Goal: Task Accomplishment & Management: Complete application form

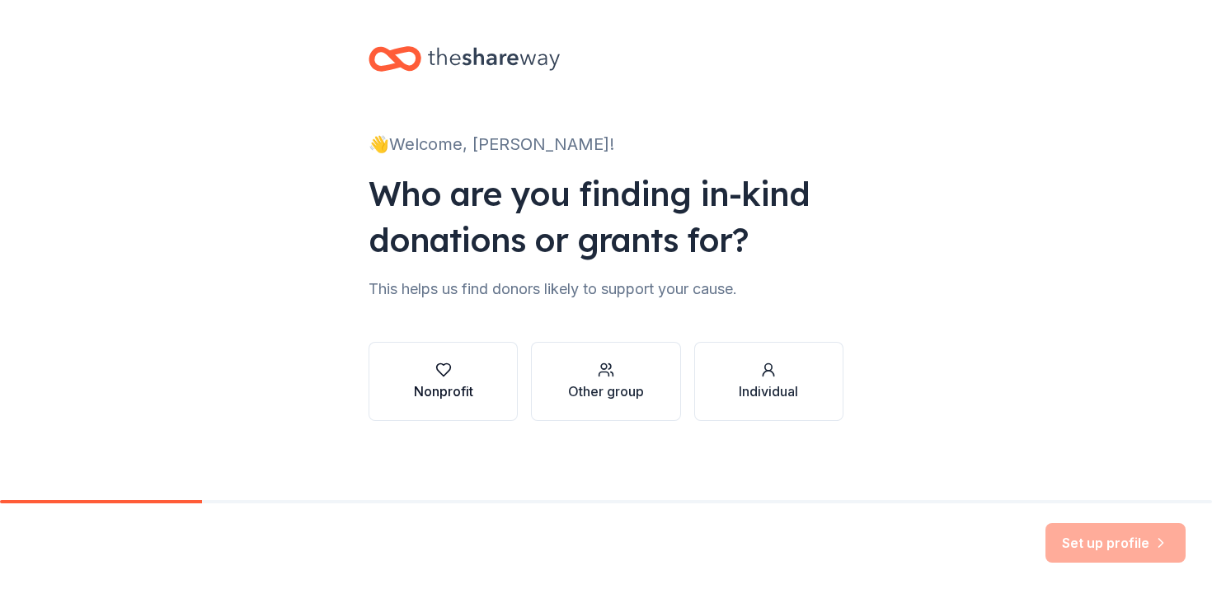
click at [453, 380] on div "Nonprofit" at bounding box center [443, 382] width 59 height 40
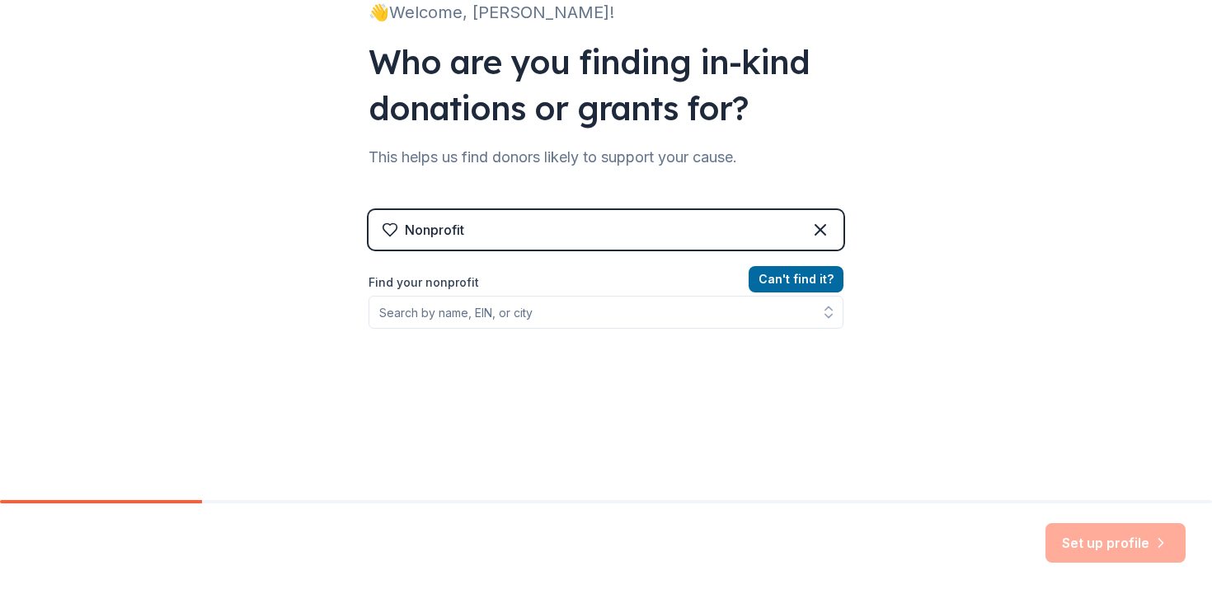
scroll to position [166, 0]
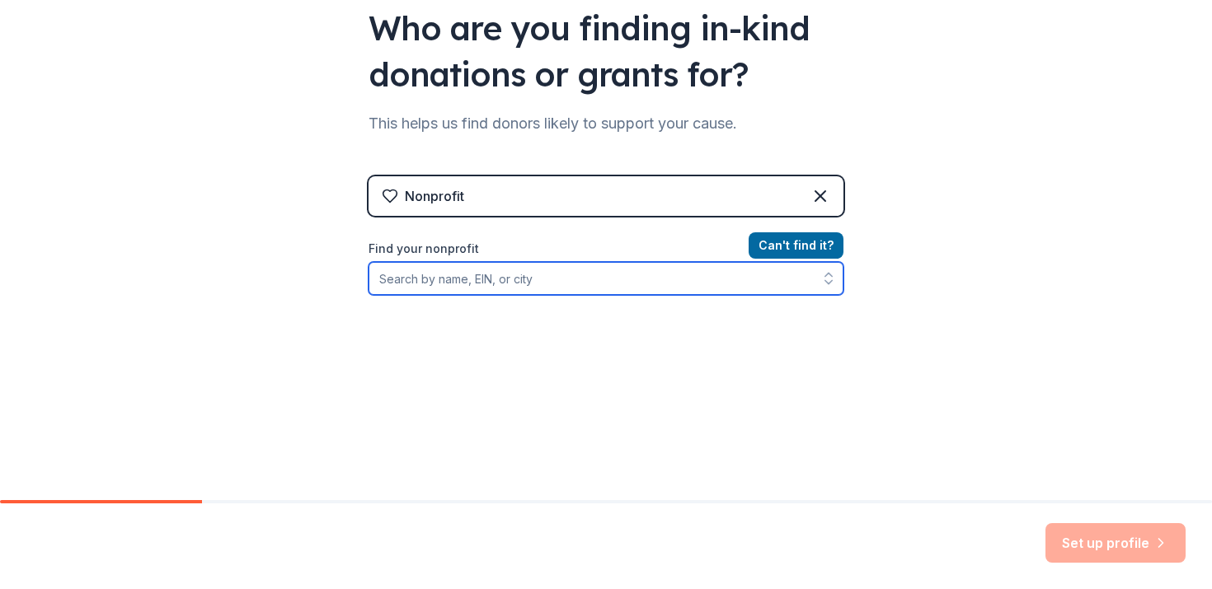
click at [449, 283] on input "Find your nonprofit" at bounding box center [606, 278] width 475 height 33
paste input "52-1573554"
type input "52-1573554"
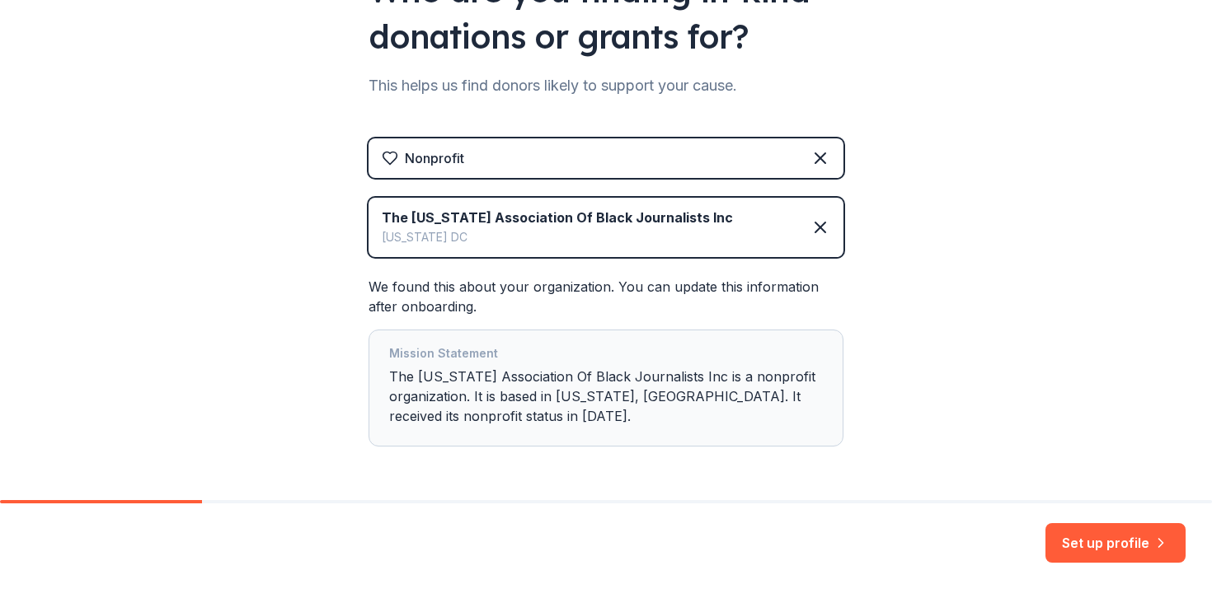
scroll to position [262, 0]
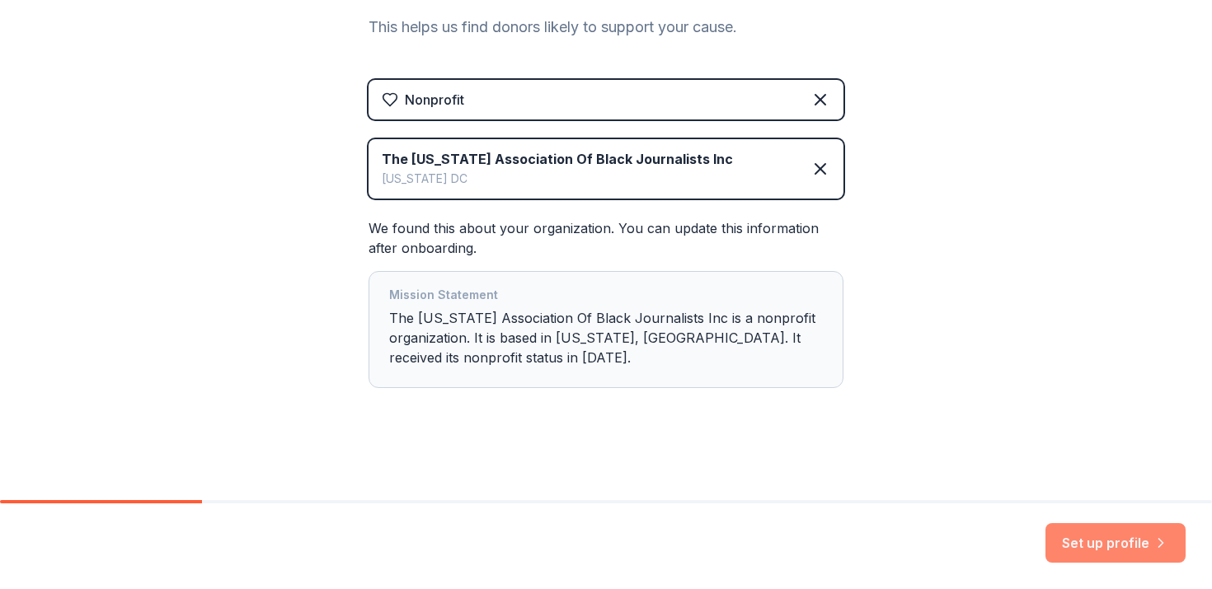
click at [1112, 543] on button "Set up profile" at bounding box center [1115, 544] width 140 height 40
click at [877, 345] on div "👋 Welcome, Jai-Leen! Who are you finding in-kind donations or grants for? This …" at bounding box center [606, 119] width 1212 height 763
click at [578, 343] on div "Mission Statement The Washington Association Of Black Journalists Inc is a nonp…" at bounding box center [606, 329] width 434 height 89
click at [1077, 528] on div "Set up profile" at bounding box center [1115, 544] width 140 height 40
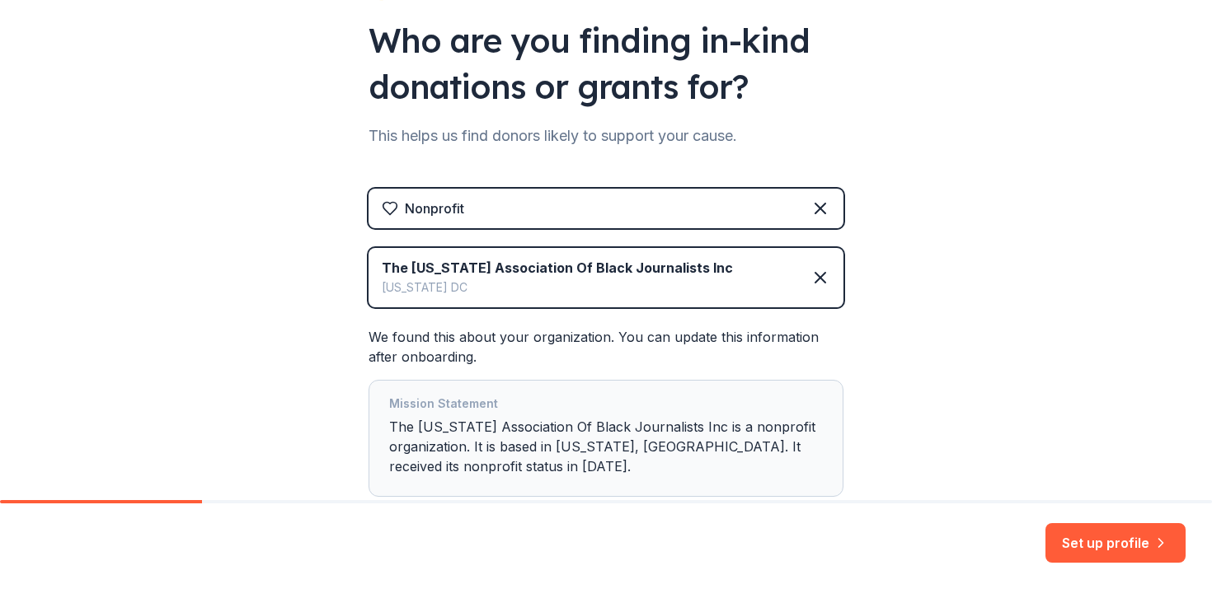
scroll to position [218, 0]
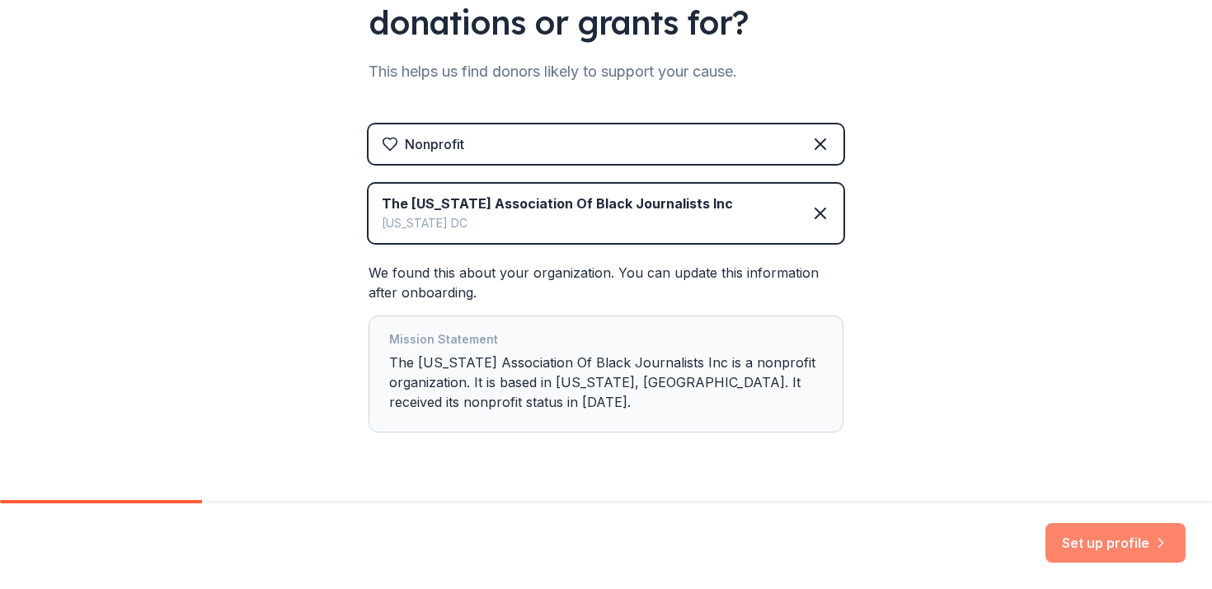
click at [1107, 560] on button "Set up profile" at bounding box center [1115, 544] width 140 height 40
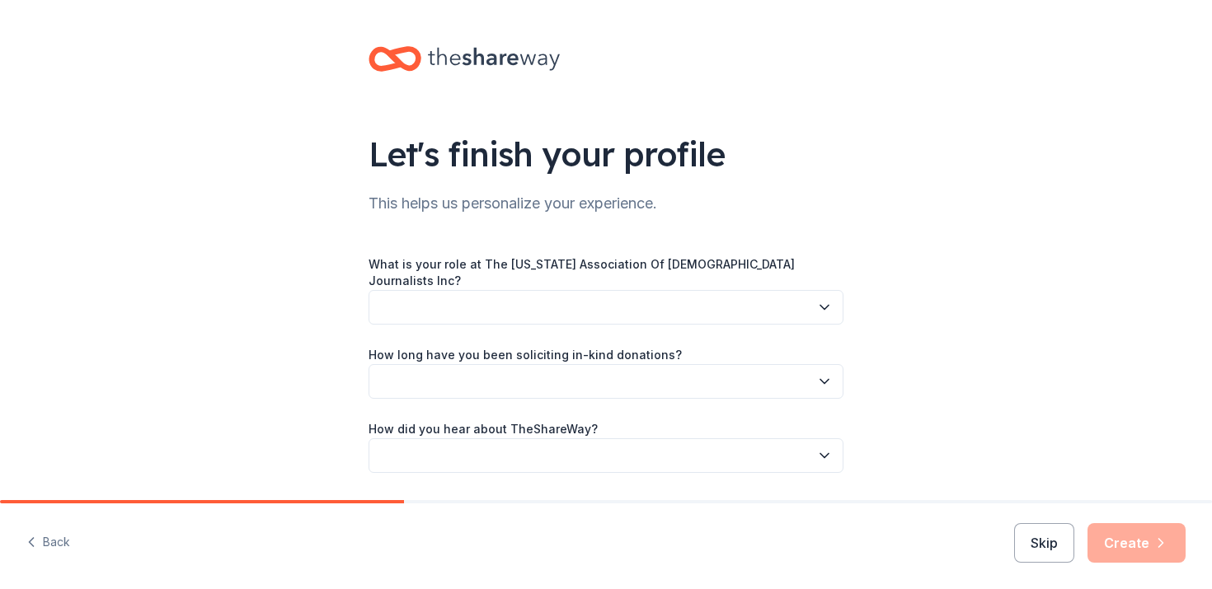
scroll to position [38, 0]
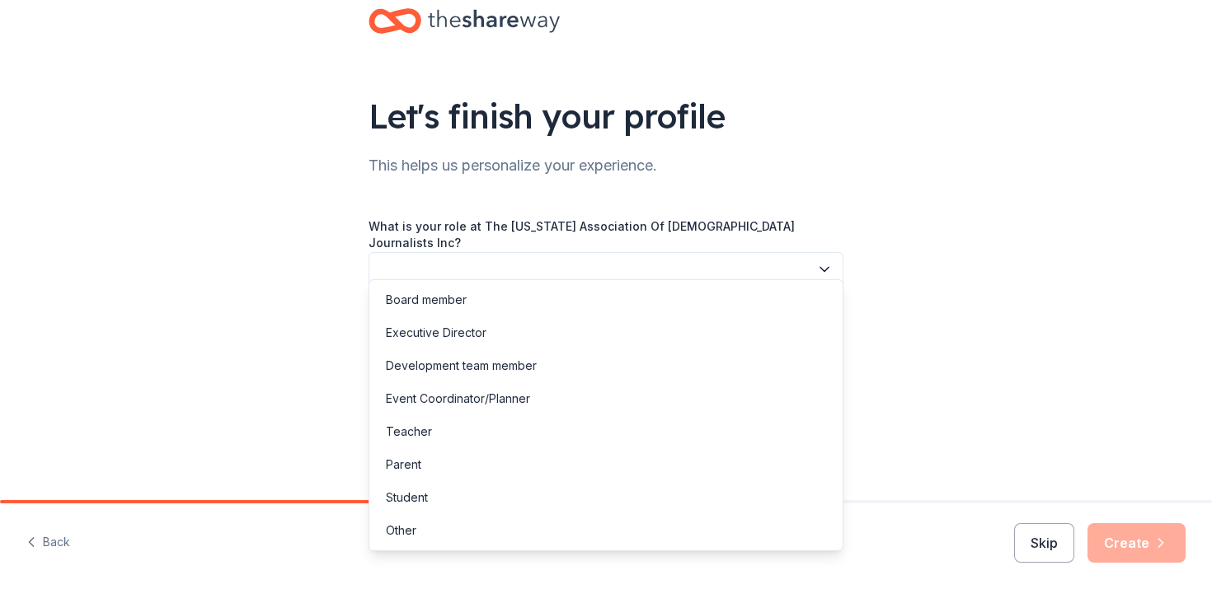
click at [467, 256] on button "button" at bounding box center [606, 269] width 475 height 35
click at [460, 293] on div "Board member" at bounding box center [426, 300] width 81 height 20
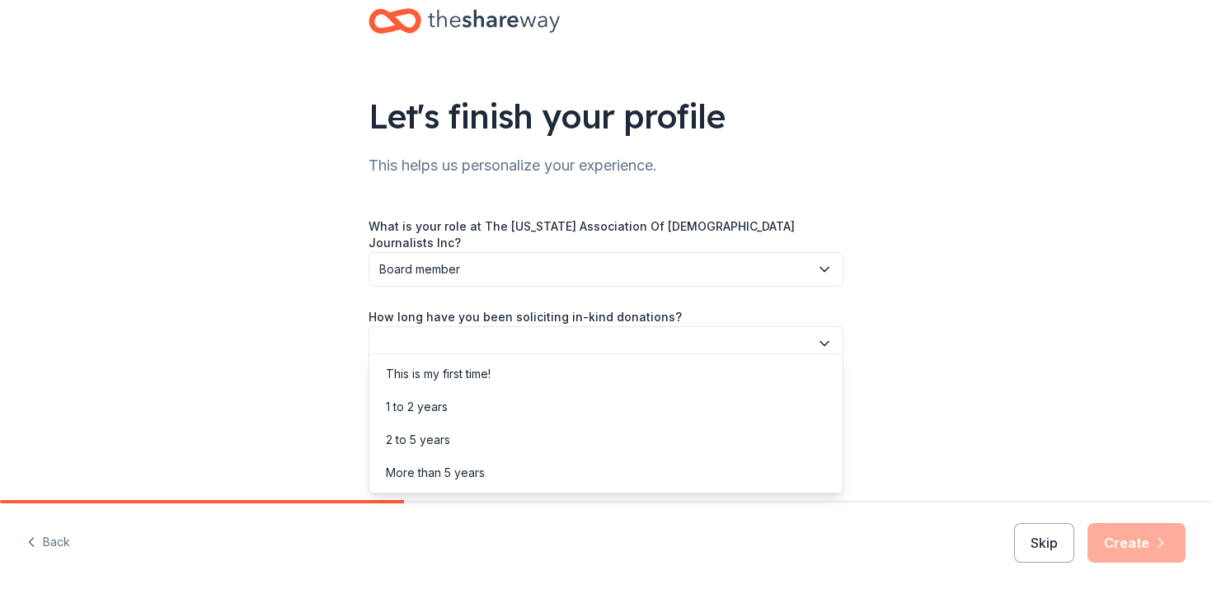
click at [453, 339] on button "button" at bounding box center [606, 343] width 475 height 35
click at [458, 377] on div "This is my first time!" at bounding box center [438, 374] width 105 height 20
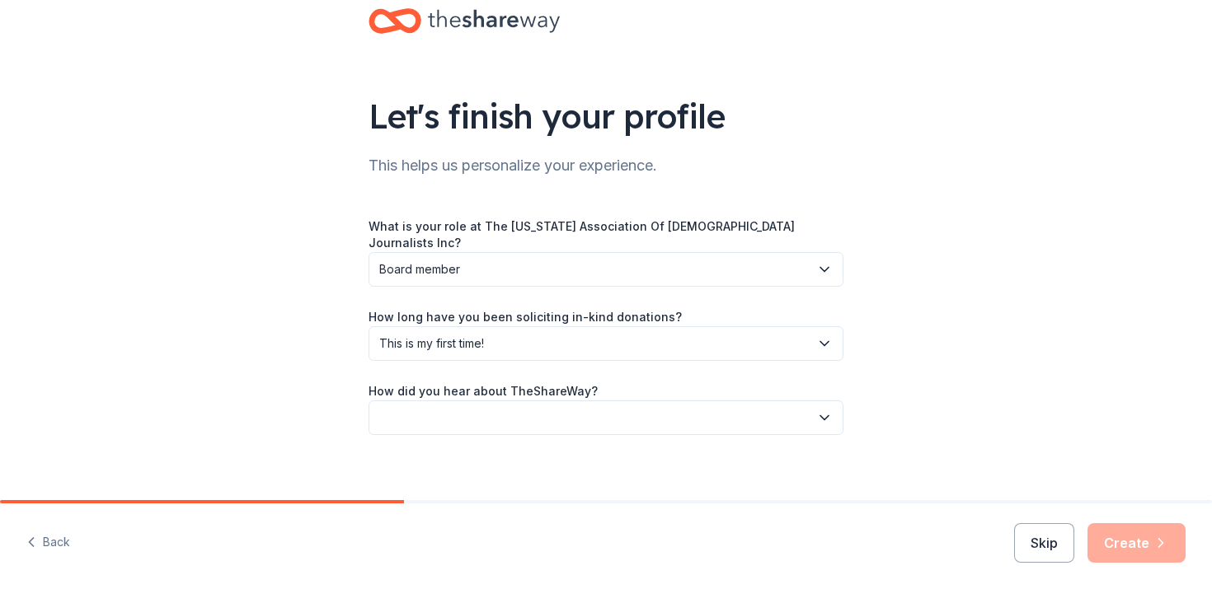
click at [434, 411] on button "button" at bounding box center [606, 418] width 475 height 35
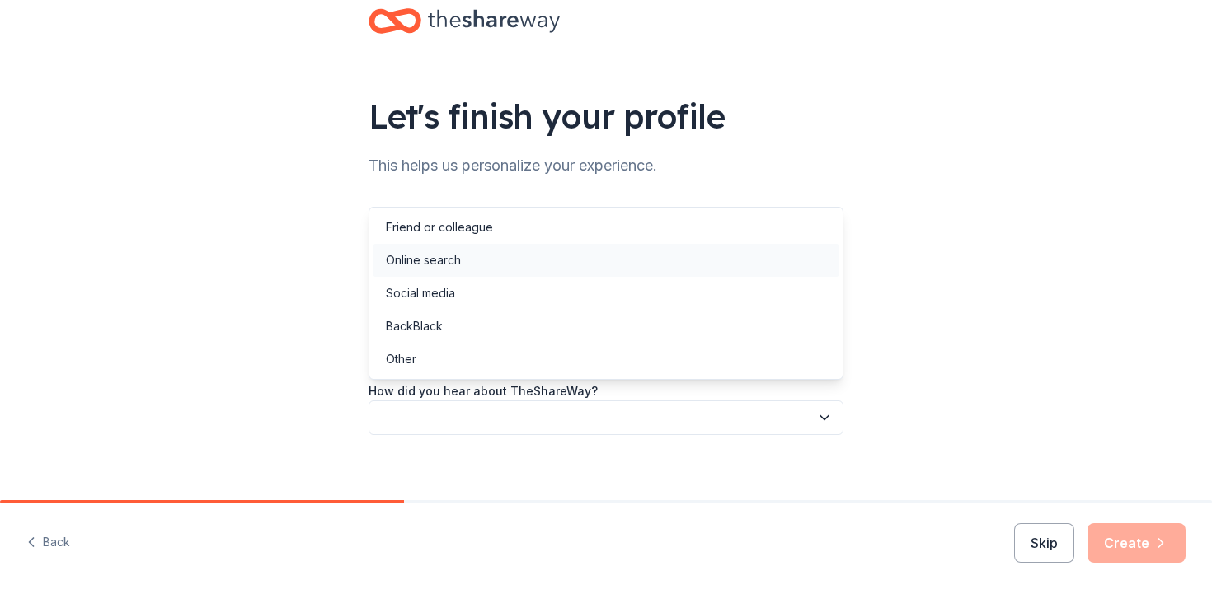
click at [445, 268] on div "Online search" at bounding box center [423, 261] width 75 height 20
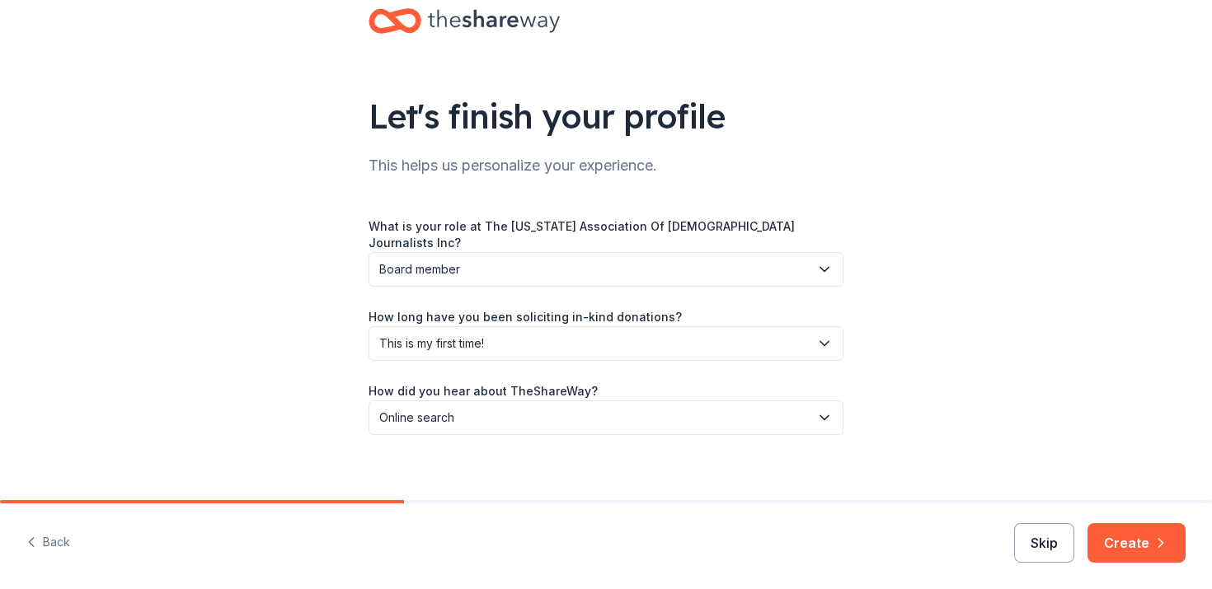
click at [1051, 552] on button "Skip" at bounding box center [1044, 544] width 60 height 40
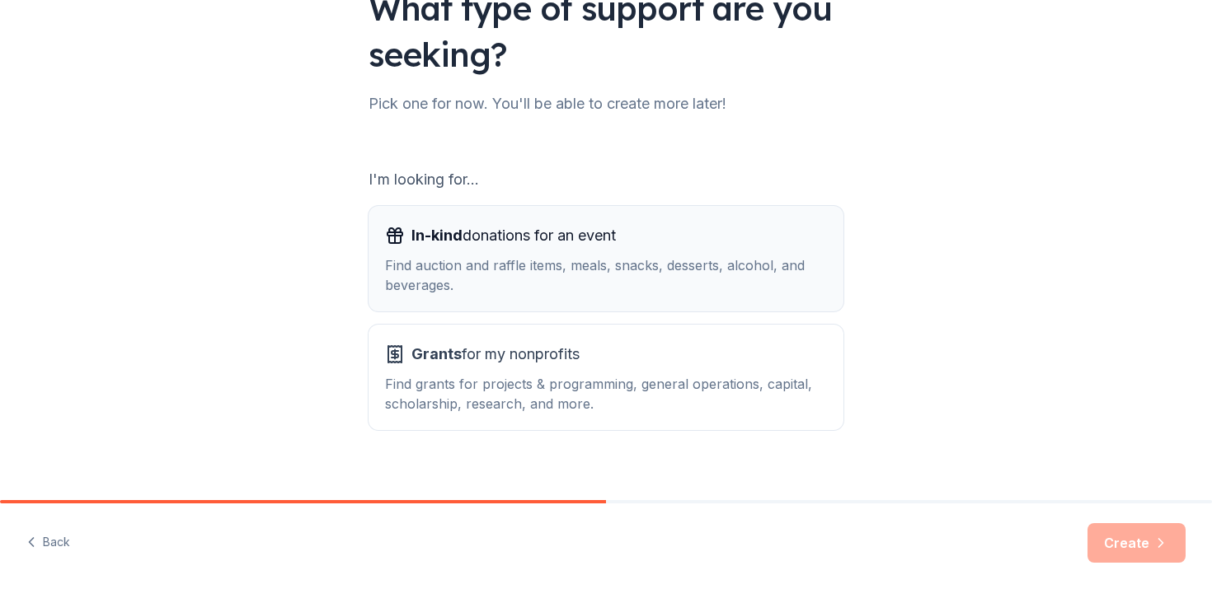
scroll to position [165, 0]
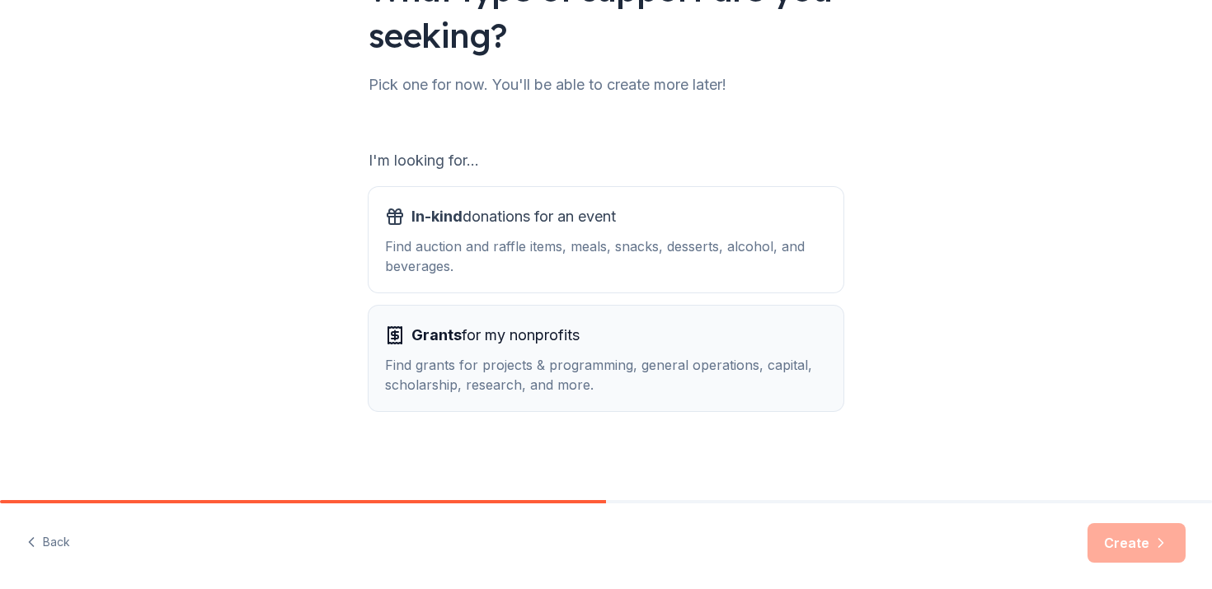
click at [727, 377] on div "Find grants for projects & programming, general operations, capital, scholarshi…" at bounding box center [606, 375] width 442 height 40
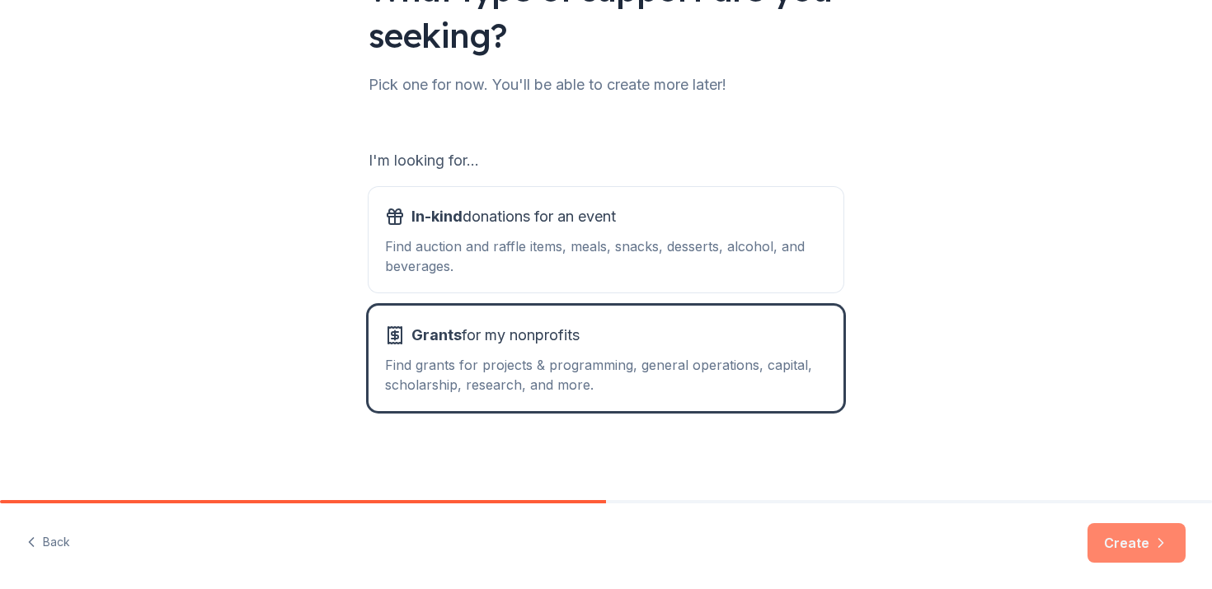
click at [1123, 548] on button "Create" at bounding box center [1136, 544] width 98 height 40
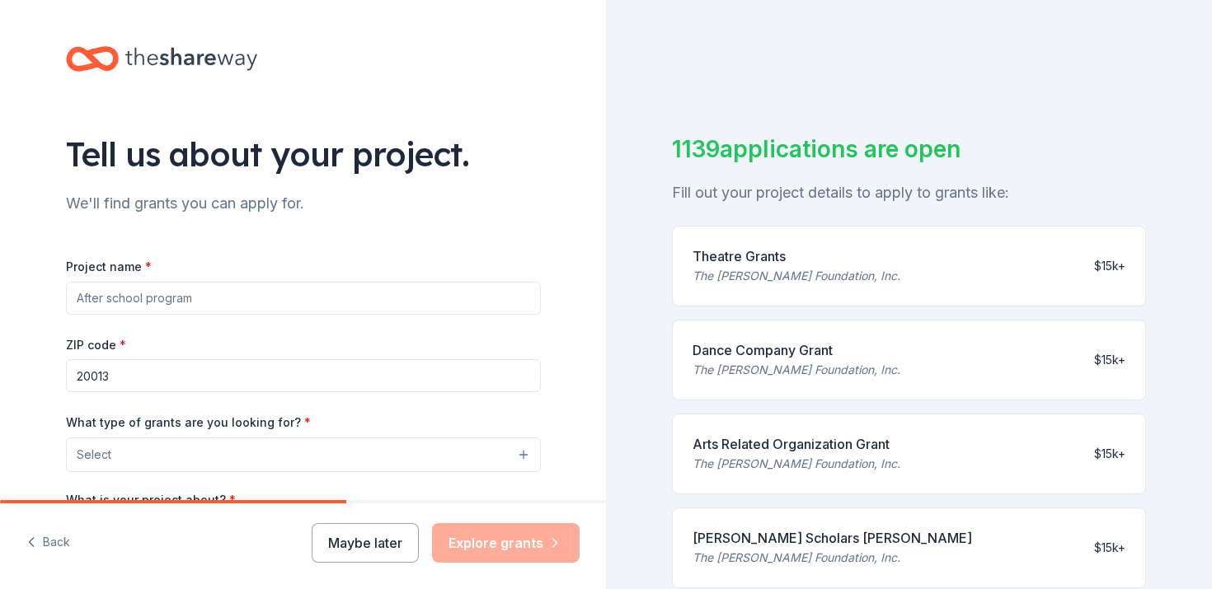
click at [221, 299] on input "Project name *" at bounding box center [303, 298] width 475 height 33
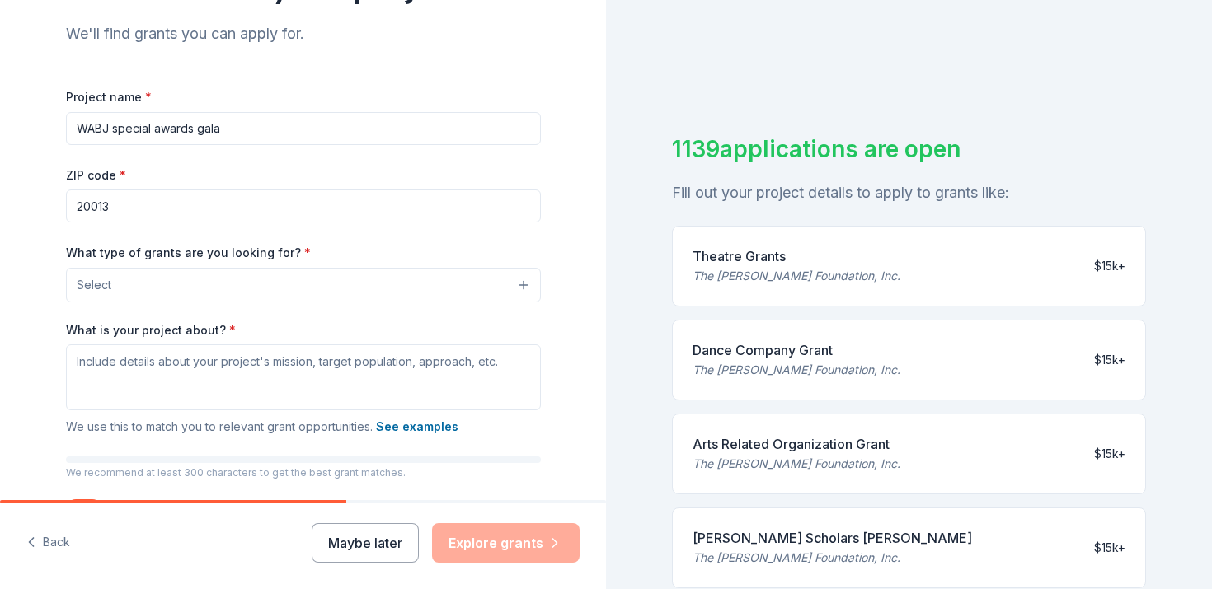
scroll to position [184, 0]
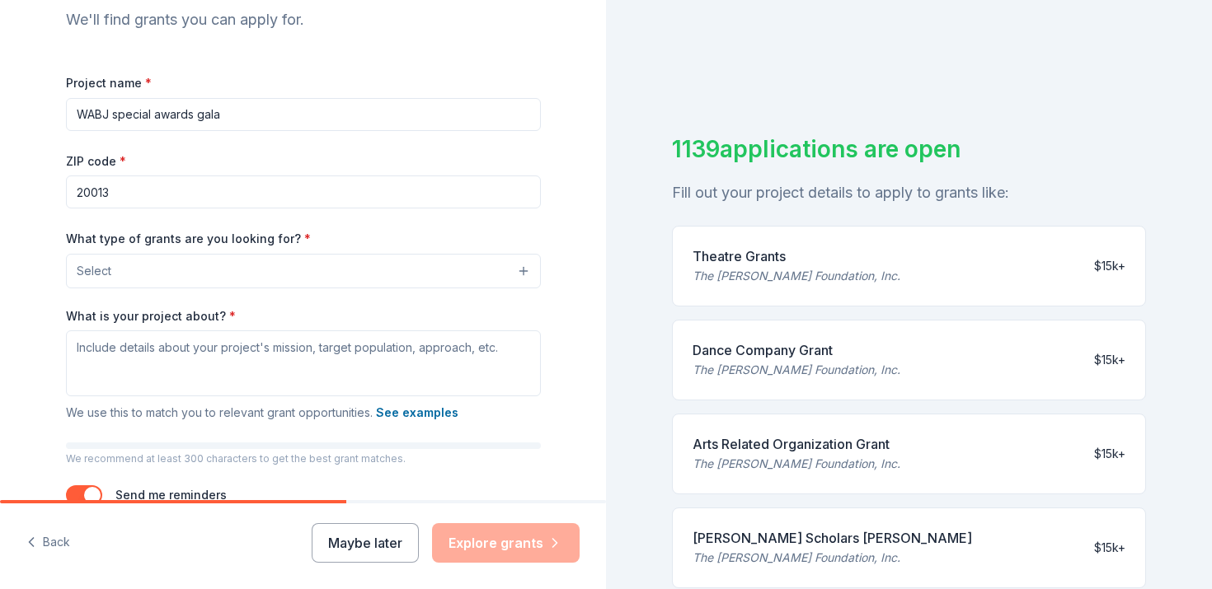
type input "WABJ special awards gala"
click at [195, 269] on button "Select" at bounding box center [303, 271] width 475 height 35
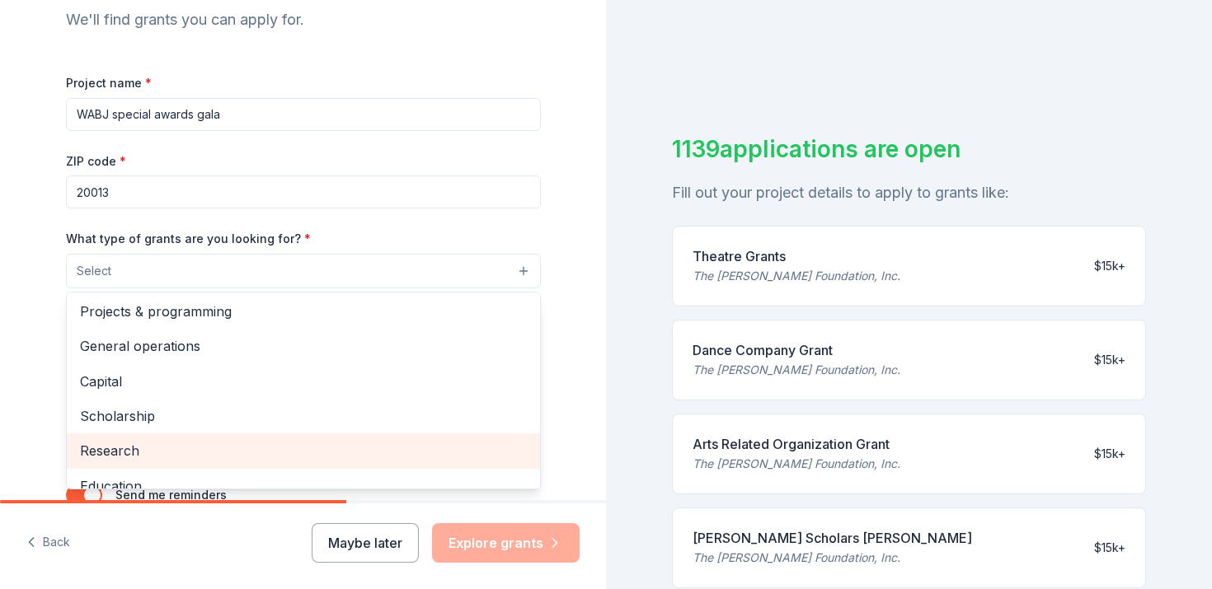
scroll to position [0, 0]
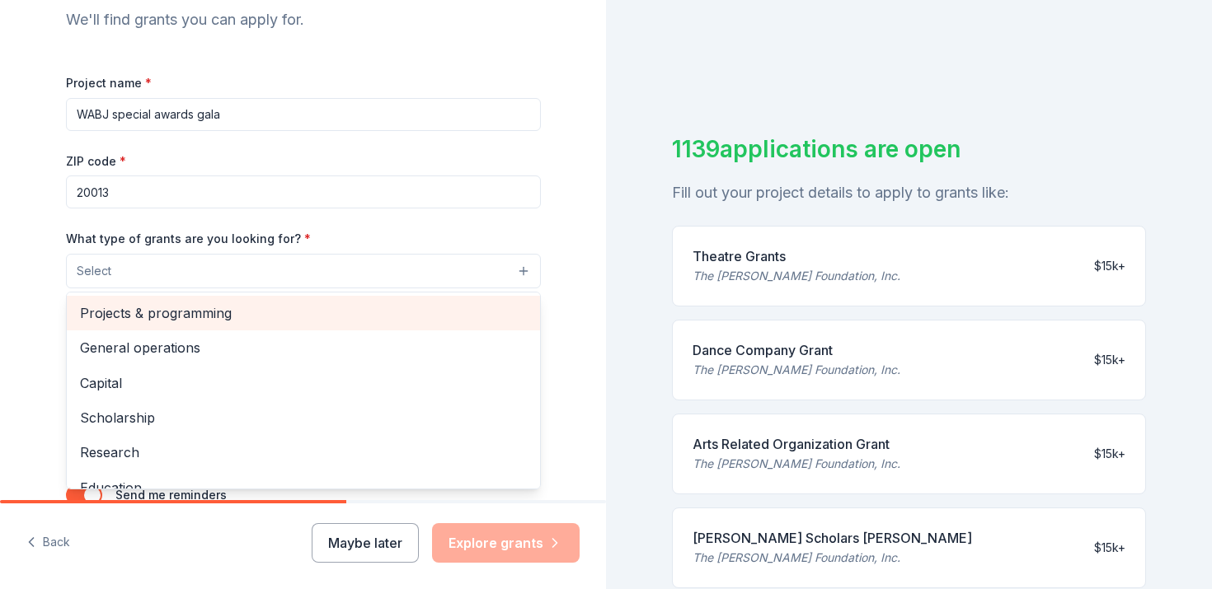
click at [178, 313] on span "Projects & programming" at bounding box center [303, 313] width 447 height 21
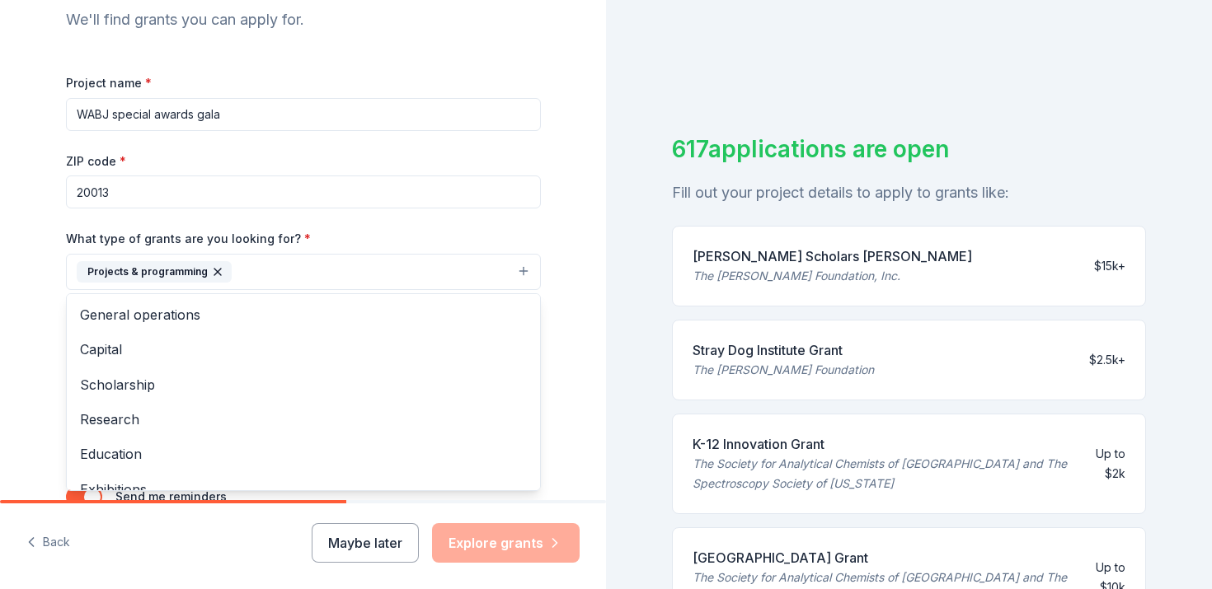
click at [33, 317] on div "Tell us about your project. We'll find grants you can apply for. Project name *…" at bounding box center [303, 211] width 606 height 790
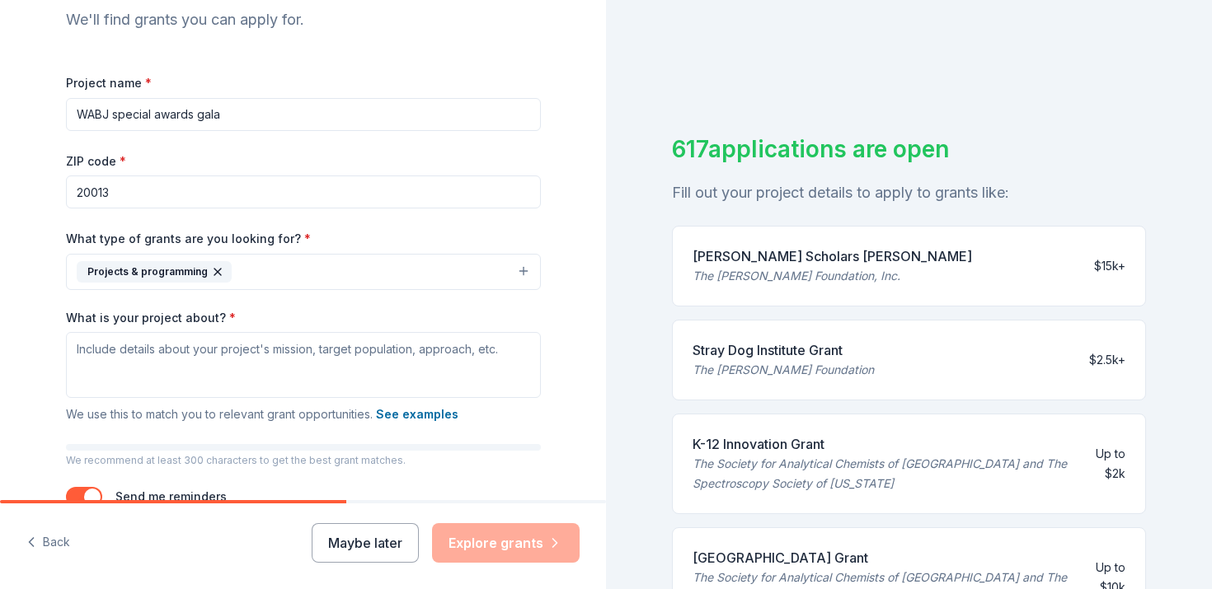
click at [289, 273] on button "Projects & programming" at bounding box center [303, 272] width 475 height 36
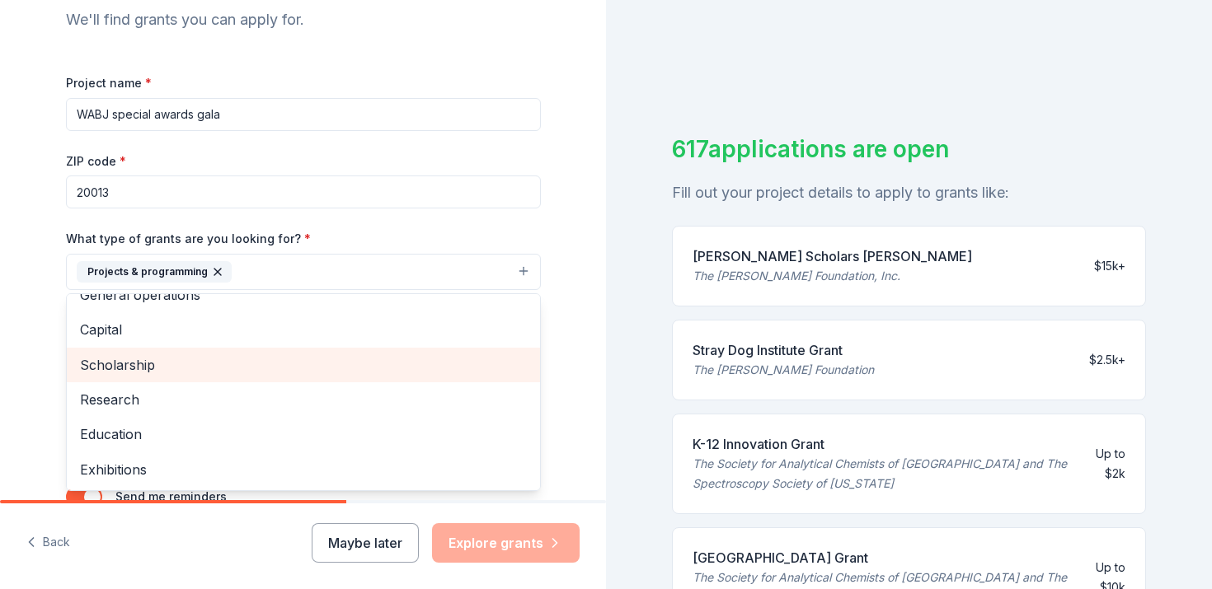
scroll to position [10, 0]
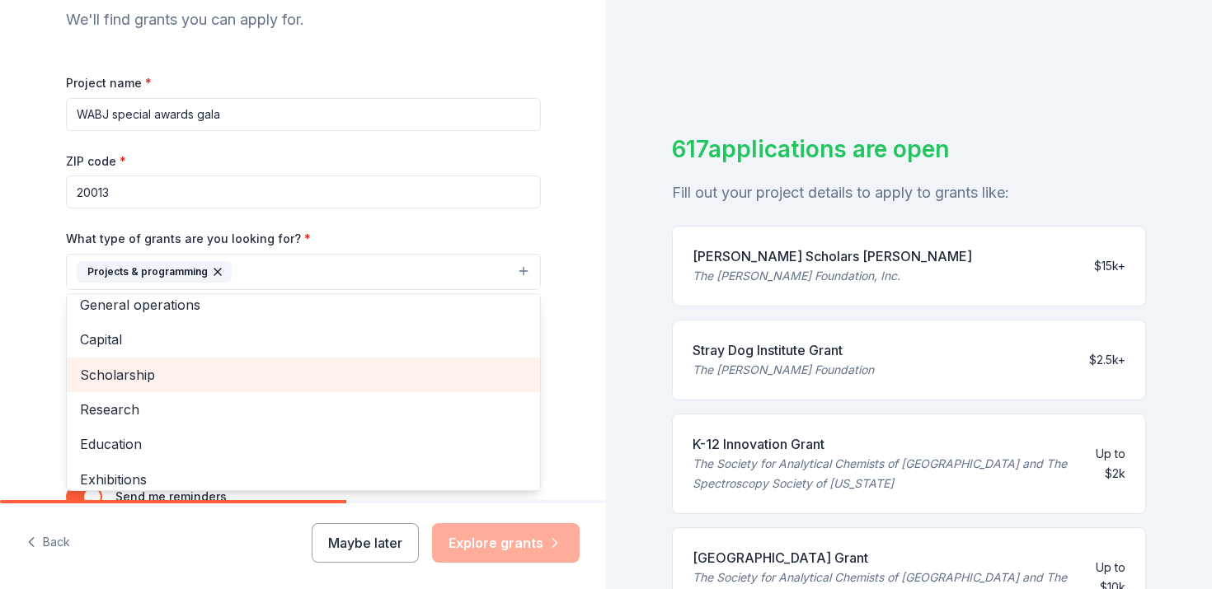
click at [232, 369] on span "Scholarship" at bounding box center [303, 374] width 447 height 21
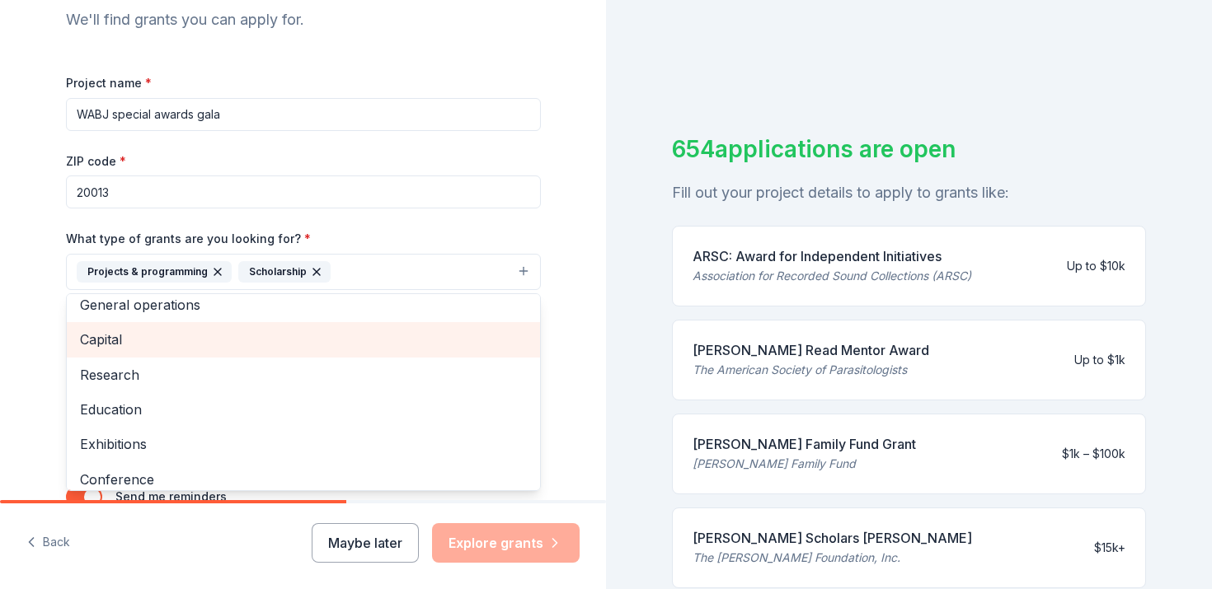
scroll to position [0, 0]
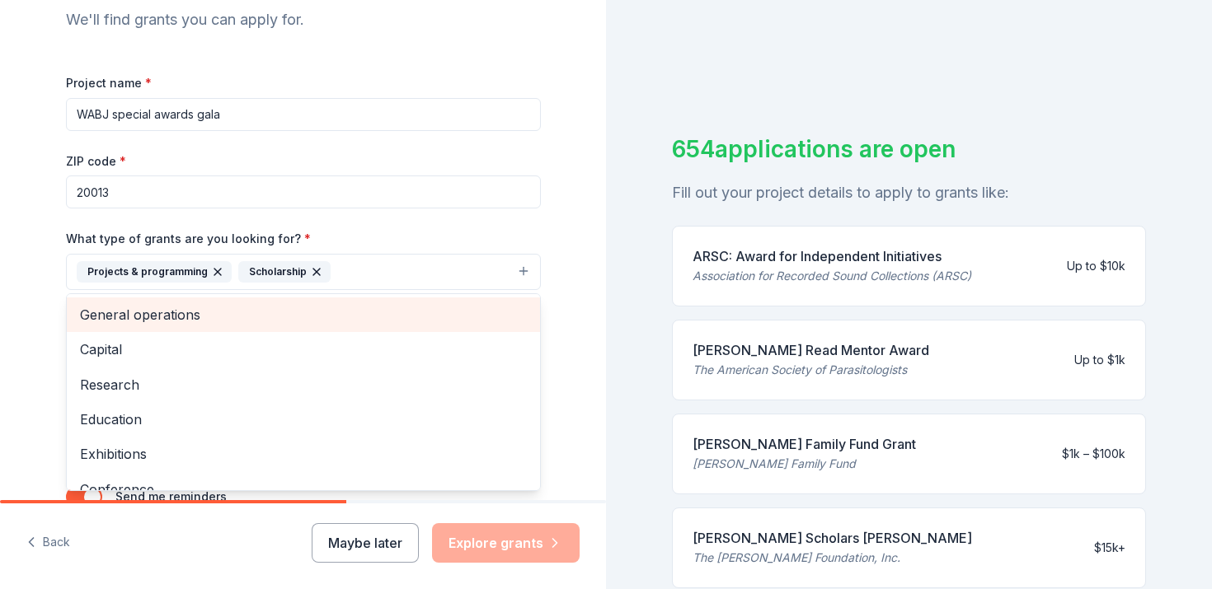
click at [230, 312] on span "General operations" at bounding box center [303, 314] width 447 height 21
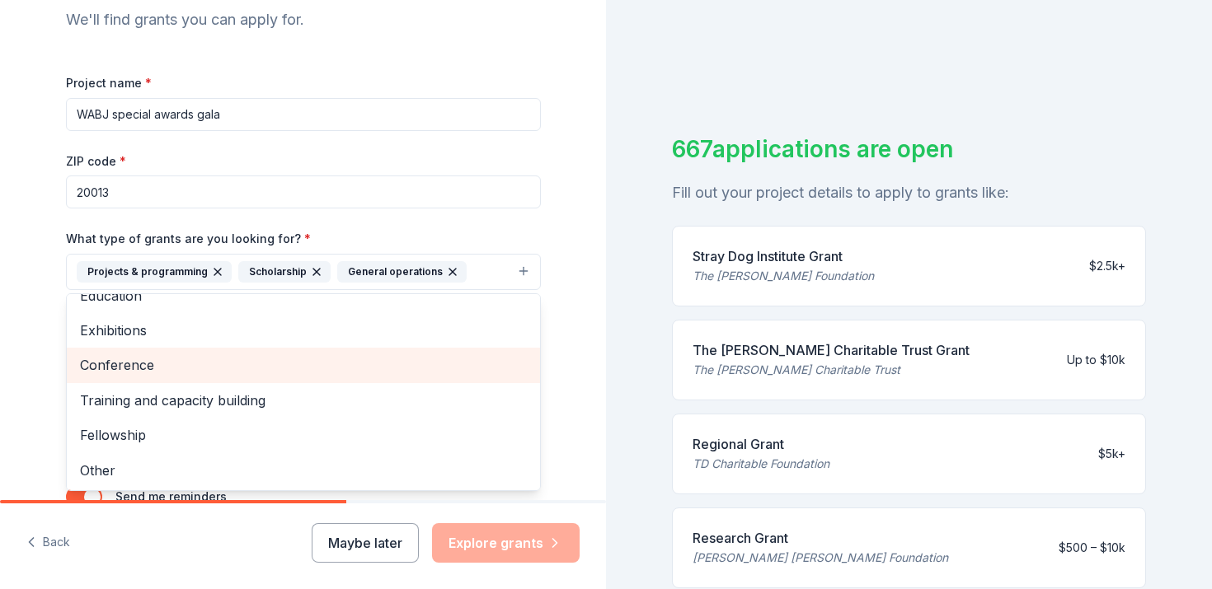
scroll to position [90, 0]
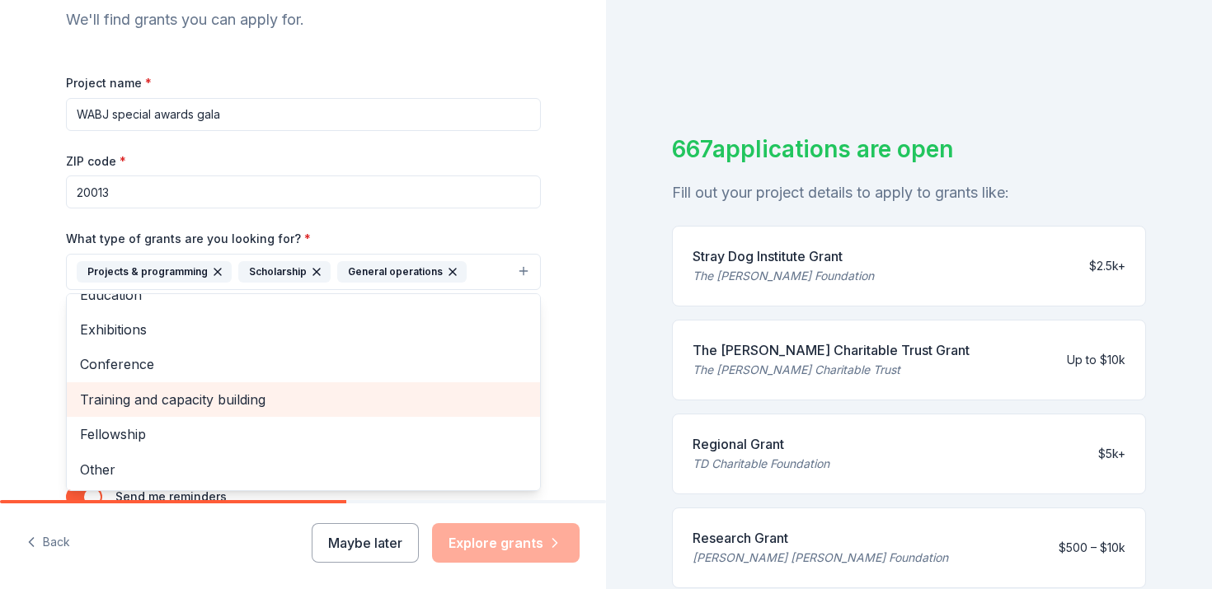
click at [178, 407] on span "Training and capacity building" at bounding box center [303, 399] width 447 height 21
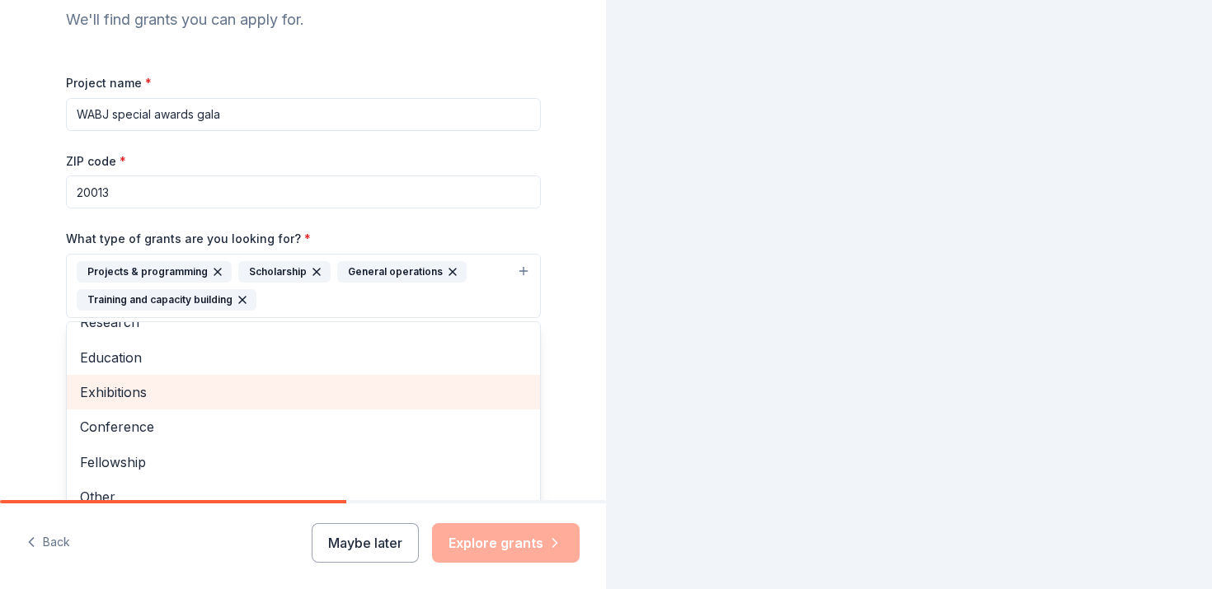
scroll to position [55, 0]
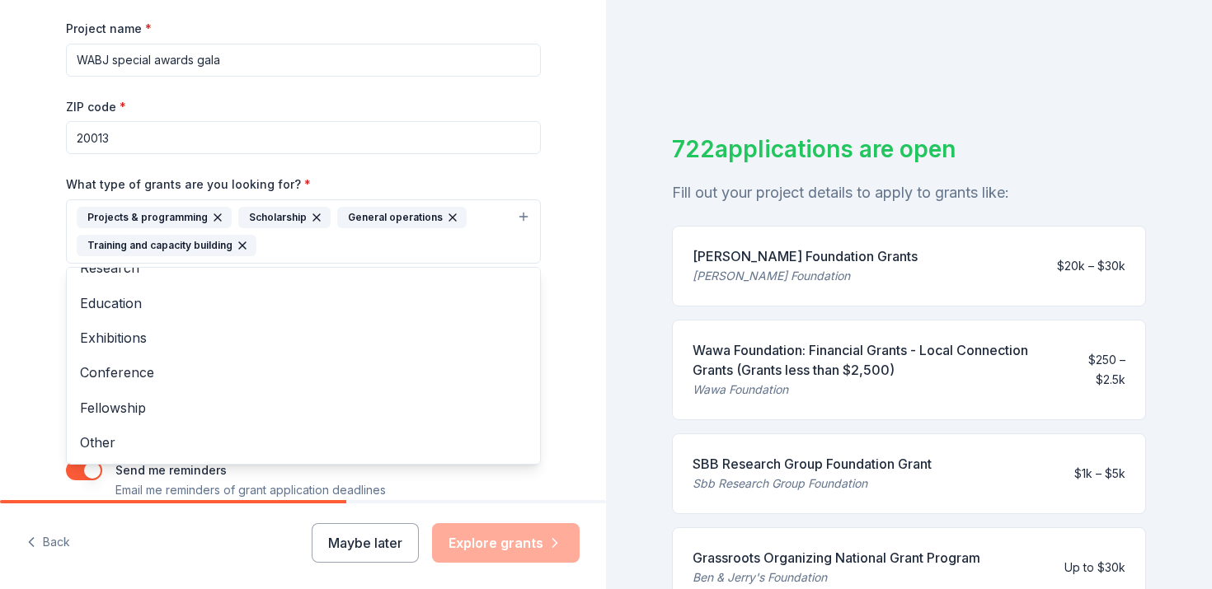
click at [31, 402] on div "Tell us about your project. We'll find grants you can apply for. Project name *…" at bounding box center [303, 171] width 606 height 818
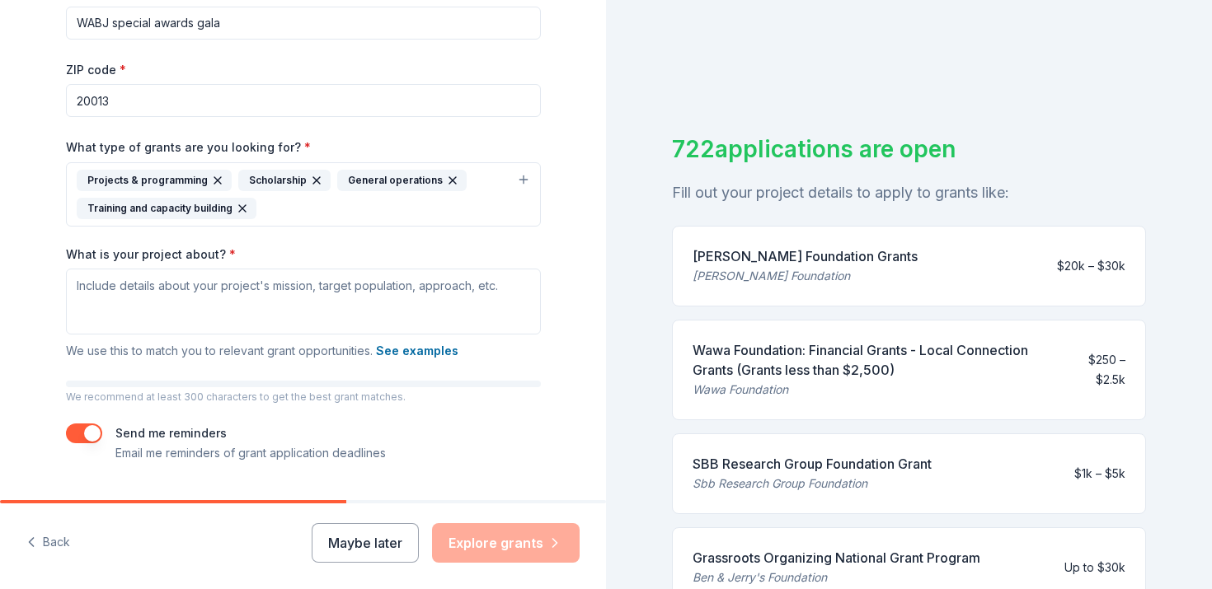
scroll to position [286, 0]
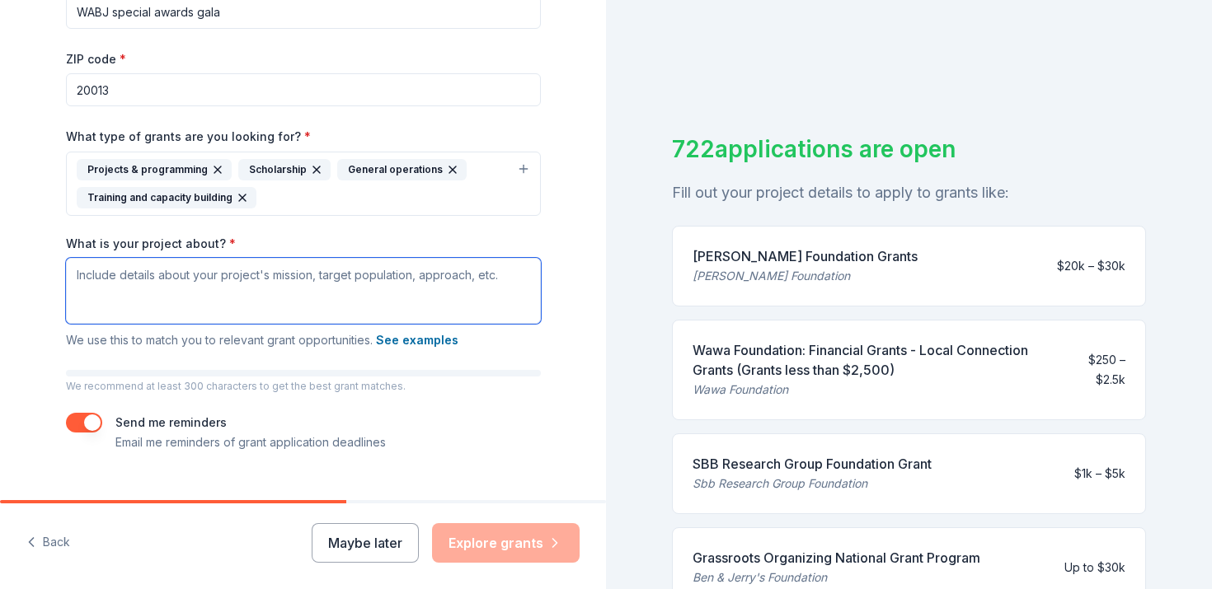
click at [124, 300] on textarea "What is your project about? *" at bounding box center [303, 291] width 475 height 66
paste textarea "We are currently seeking sponsorship partners who share our commitment to suppo…"
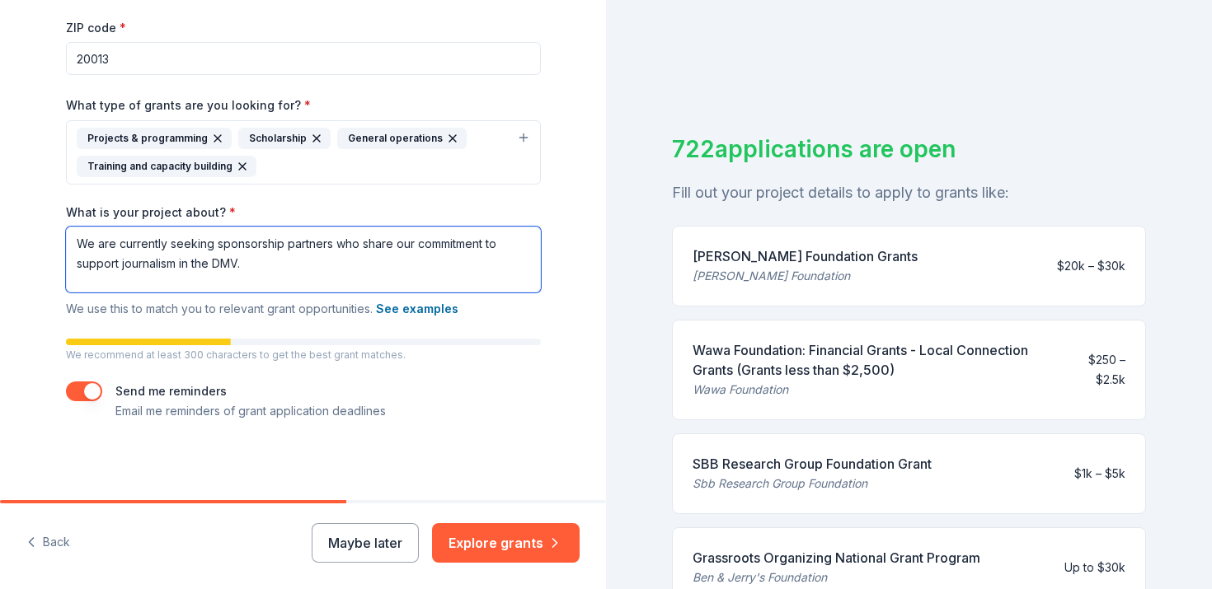
scroll to position [20, 0]
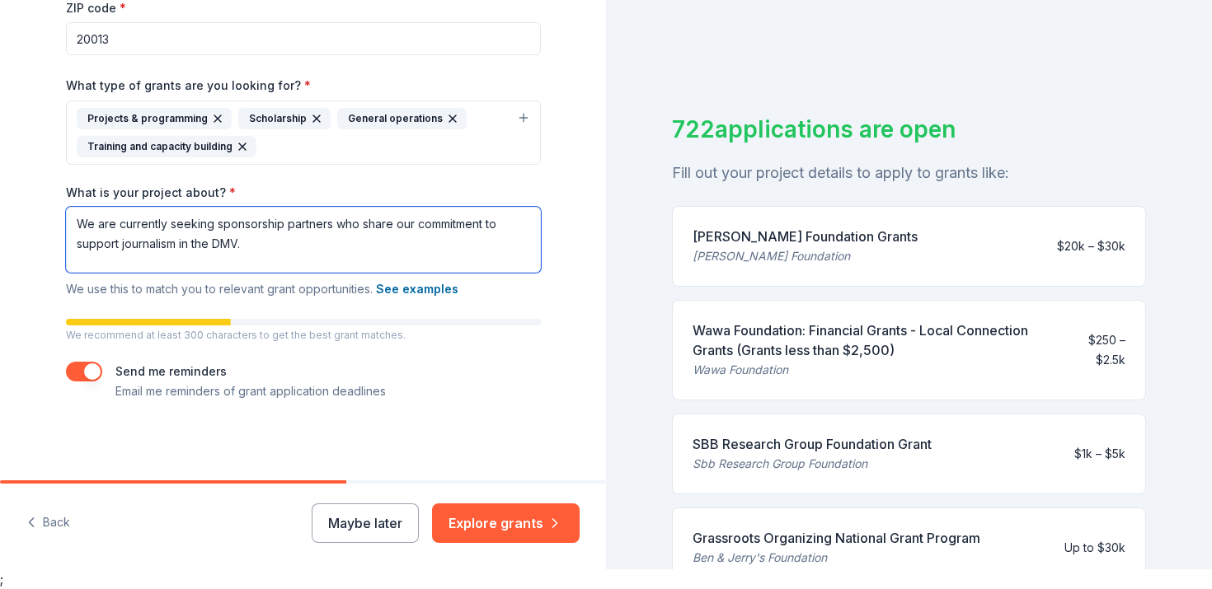
type textarea "We are currently seeking sponsorship partners who share our commitment to suppo…"
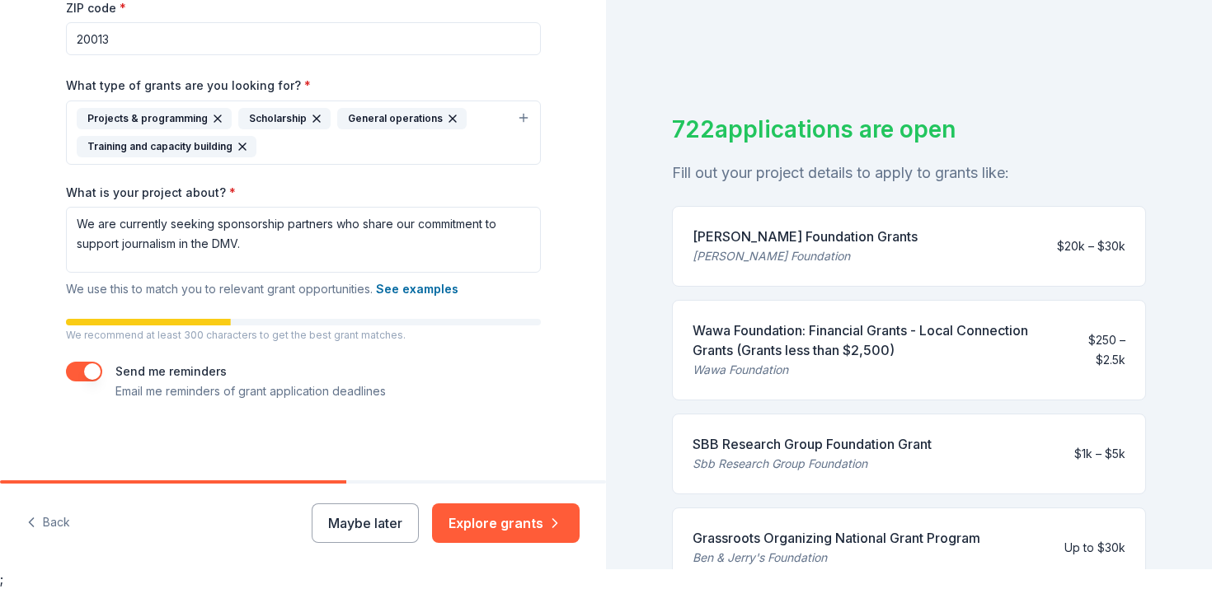
click at [77, 372] on button "button" at bounding box center [84, 372] width 36 height 20
click at [479, 527] on button "Explore grants" at bounding box center [506, 524] width 148 height 40
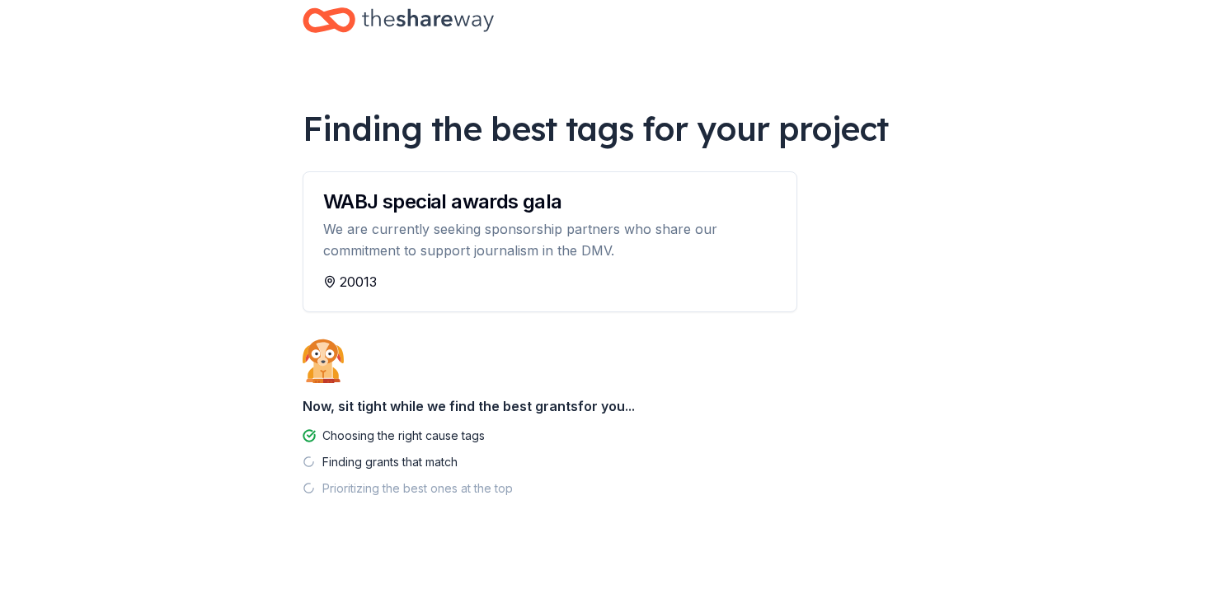
scroll to position [50, 0]
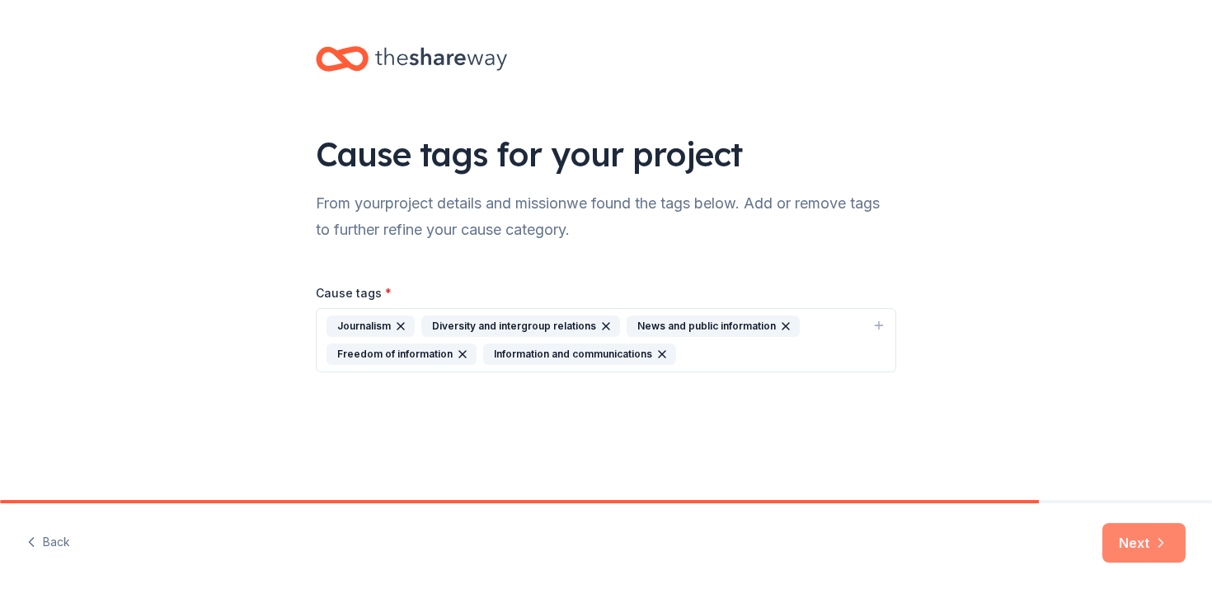
click at [1121, 535] on button "Next" at bounding box center [1143, 544] width 83 height 40
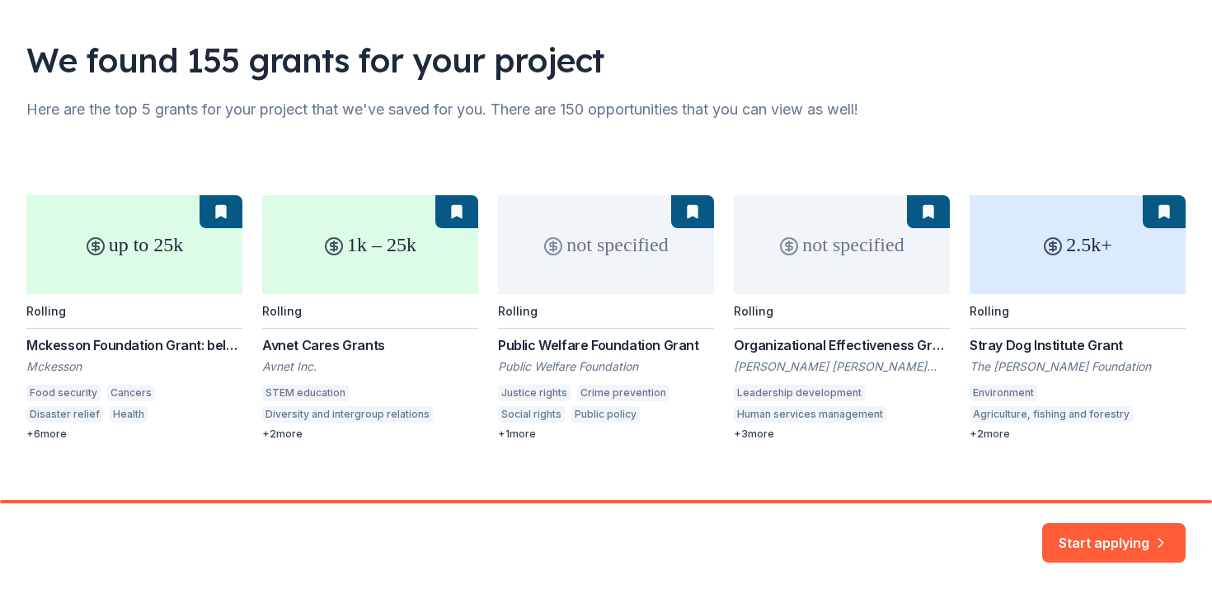
scroll to position [114, 0]
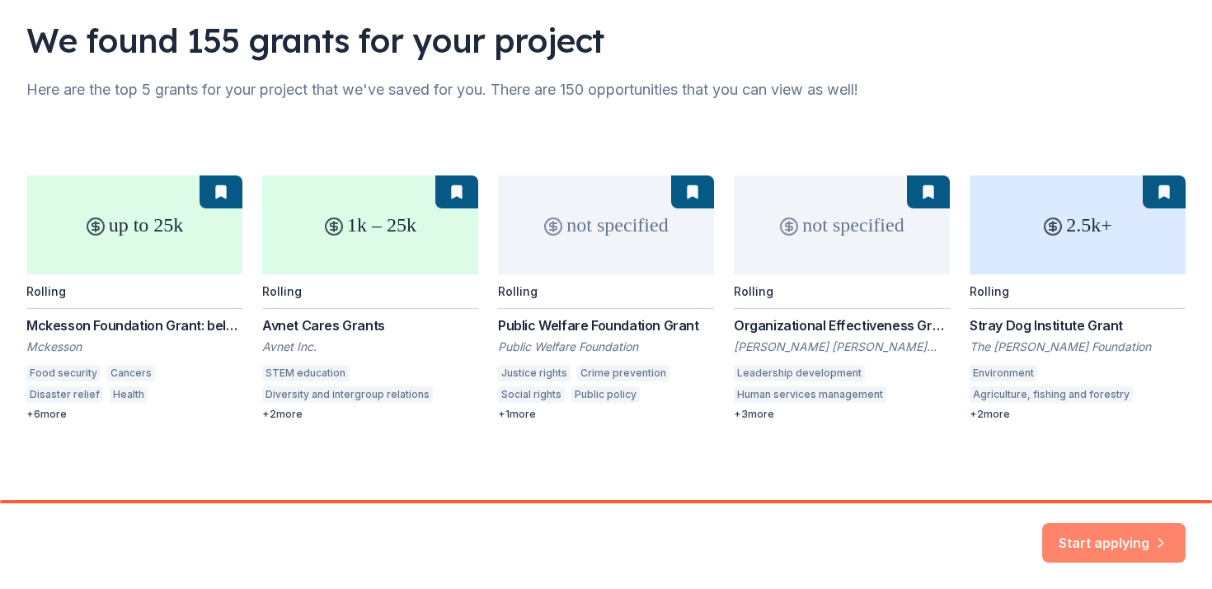
click at [1063, 524] on button "Start applying" at bounding box center [1113, 534] width 143 height 40
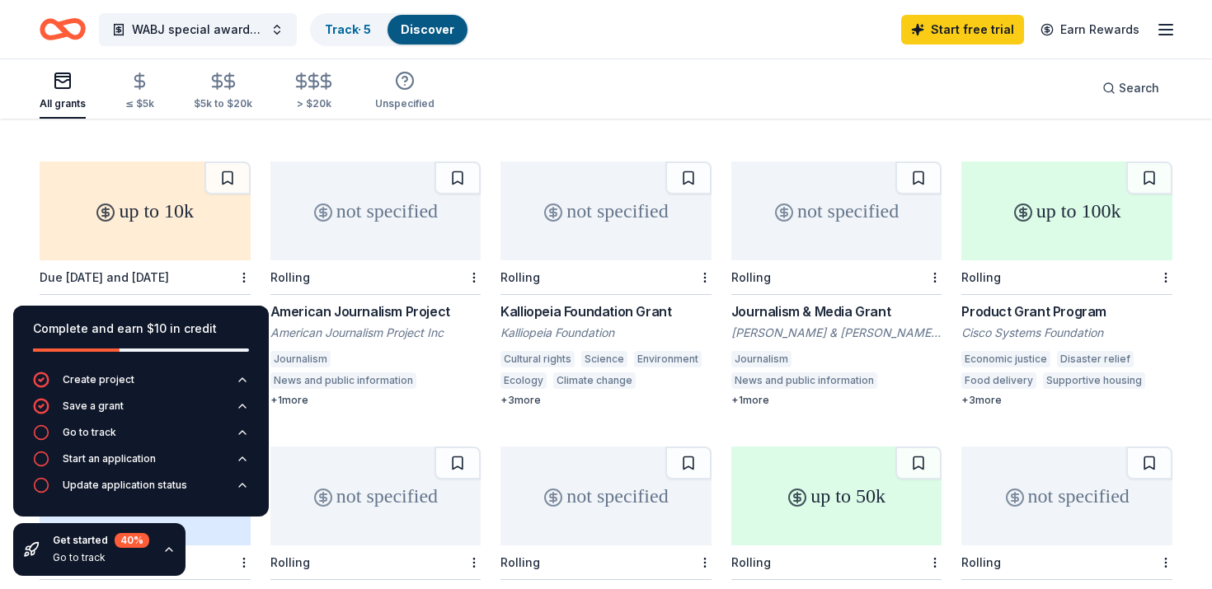
scroll to position [434, 0]
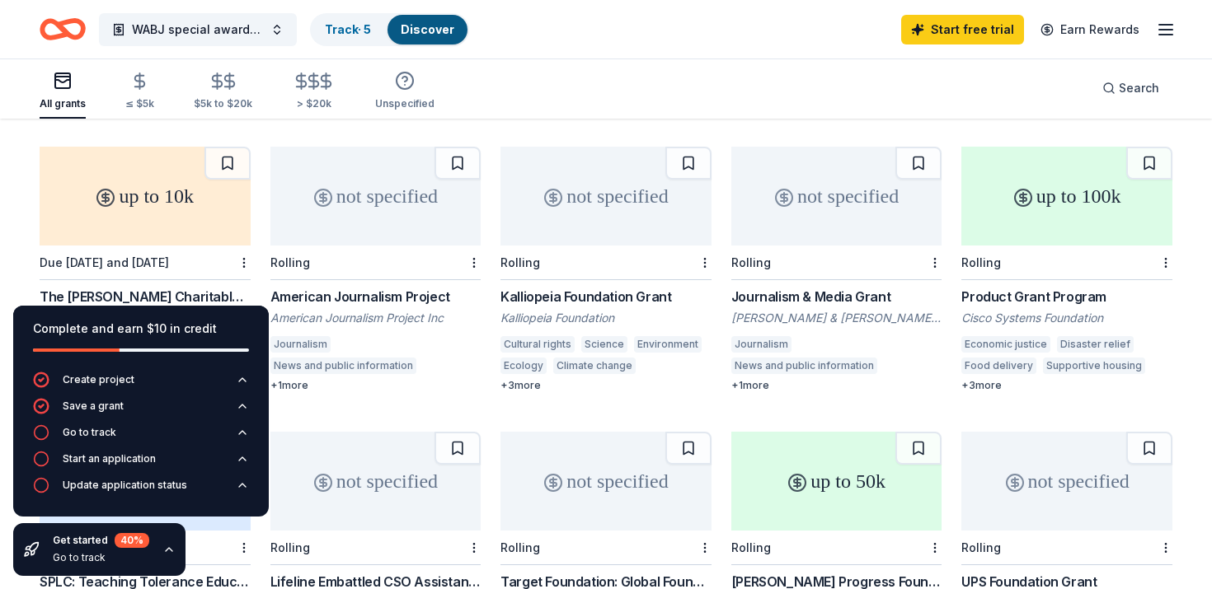
click at [382, 287] on div "American Journalism Project" at bounding box center [375, 297] width 211 height 20
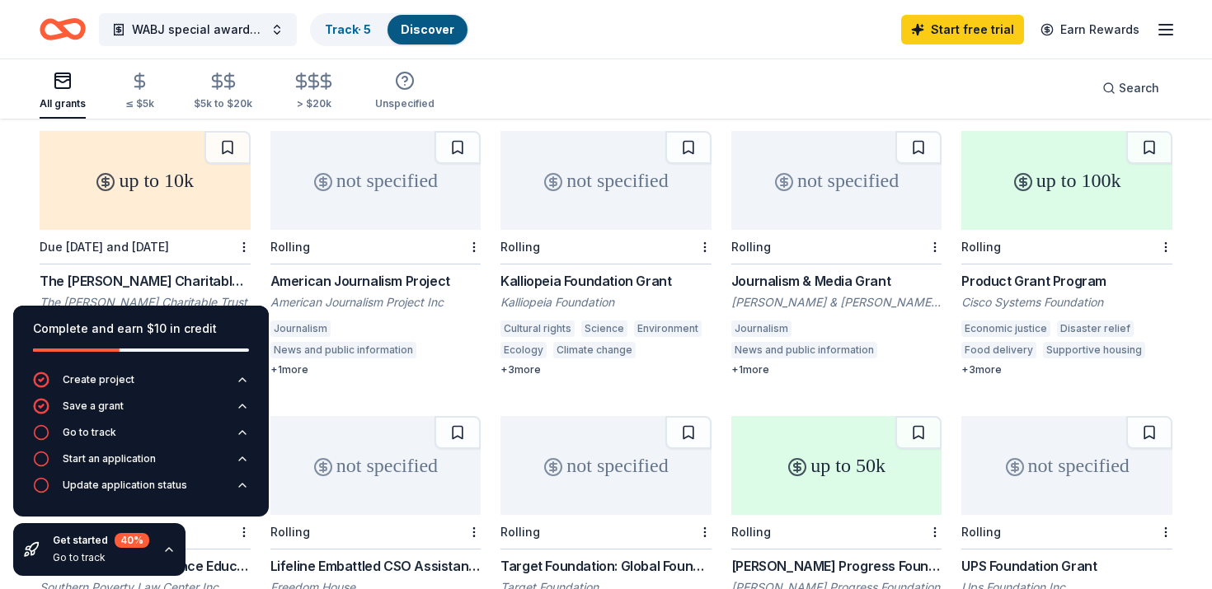
scroll to position [462, 0]
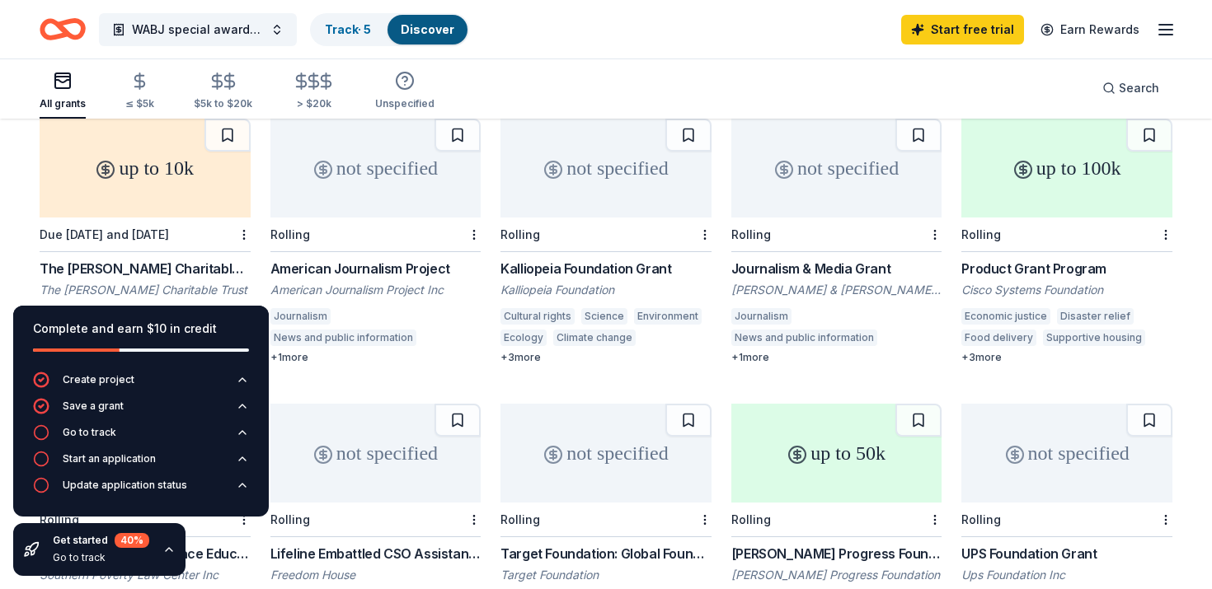
click at [833, 259] on div "Journalism & Media Grant" at bounding box center [836, 269] width 211 height 20
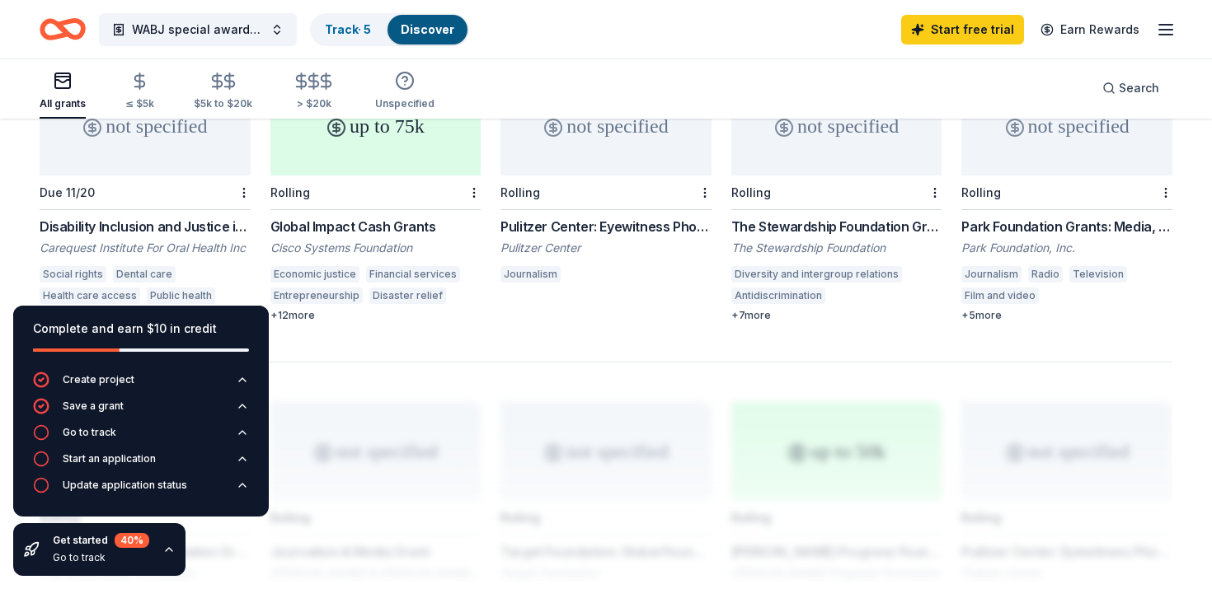
scroll to position [979, 0]
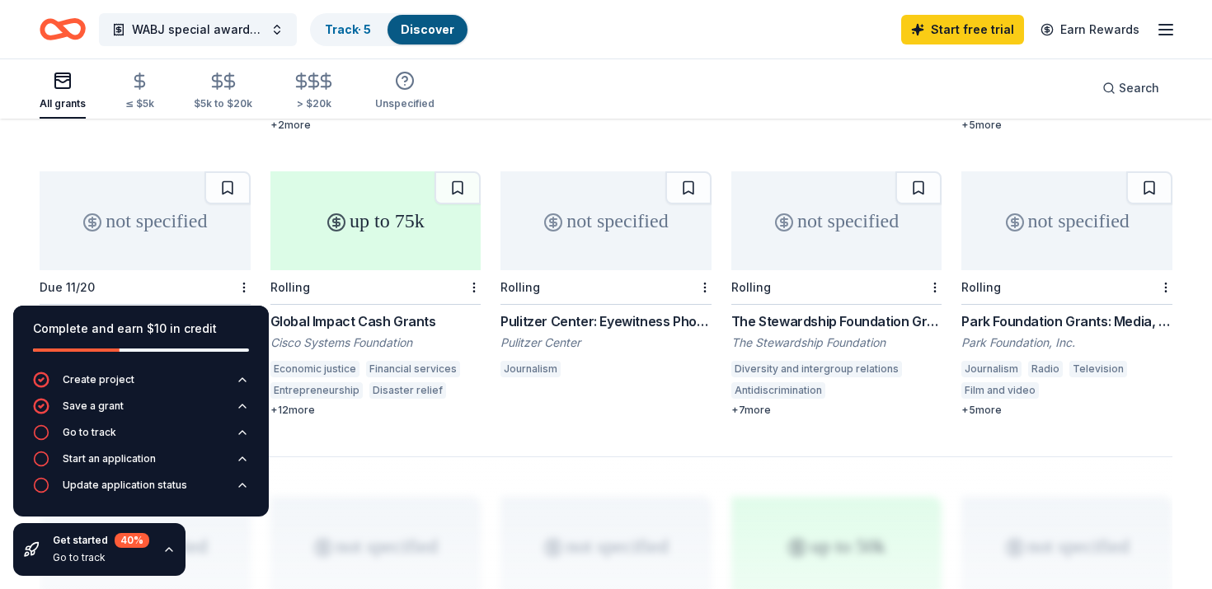
click at [1020, 312] on div "Park Foundation Grants: Media, Environment, & Animal Welfare" at bounding box center [1066, 322] width 211 height 20
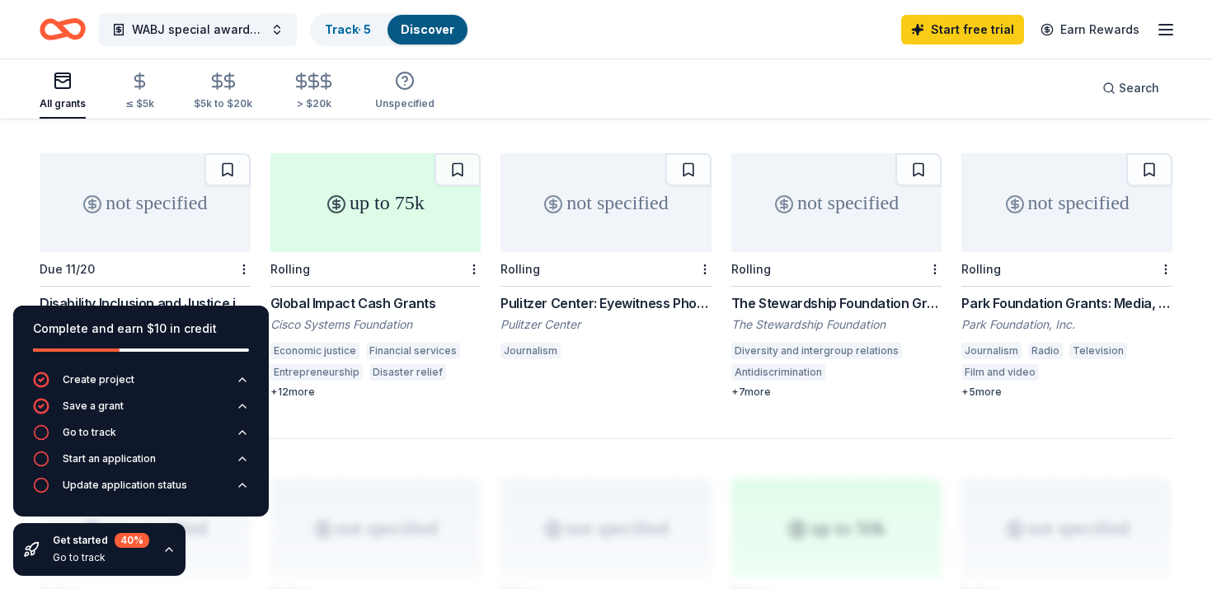
scroll to position [1004, 0]
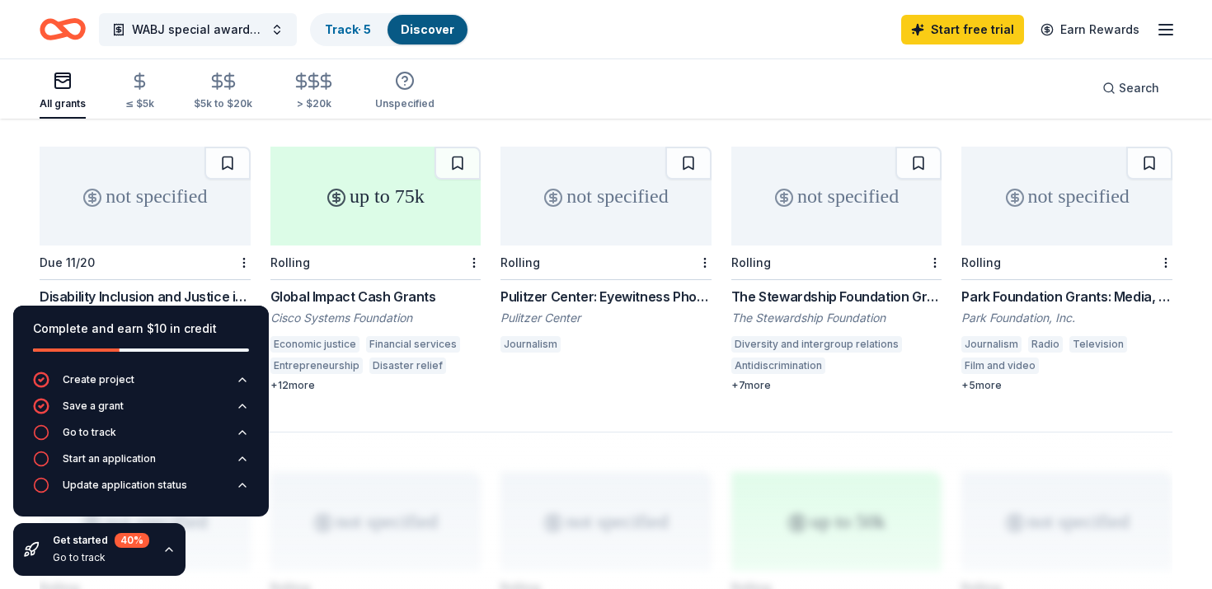
click at [167, 550] on icon "button" at bounding box center [168, 549] width 13 height 13
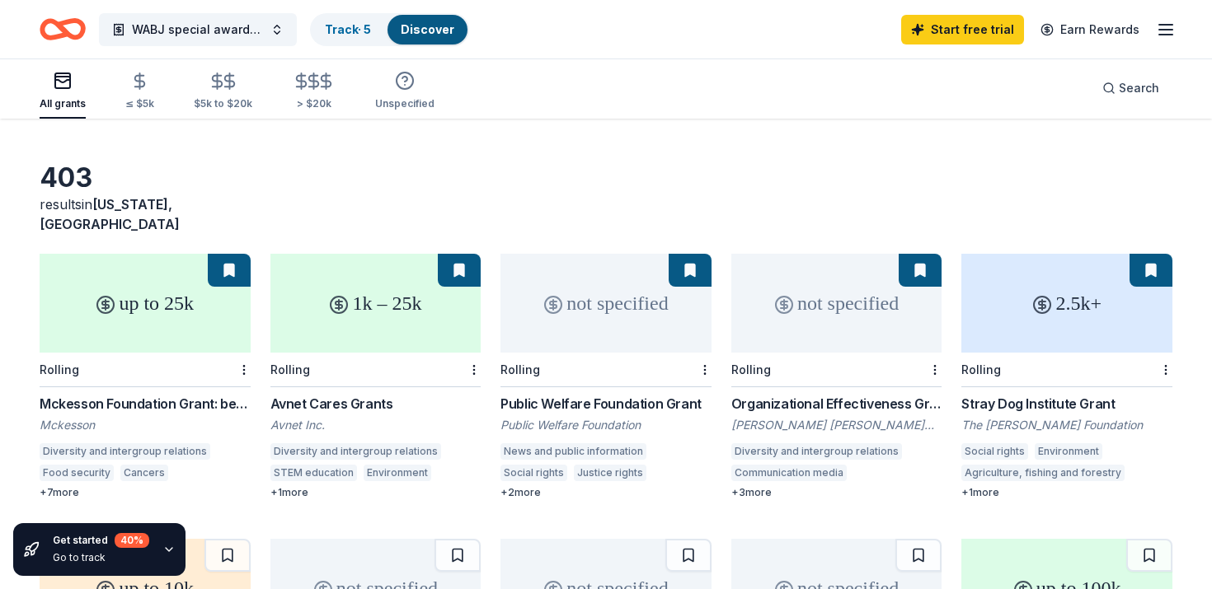
scroll to position [58, 0]
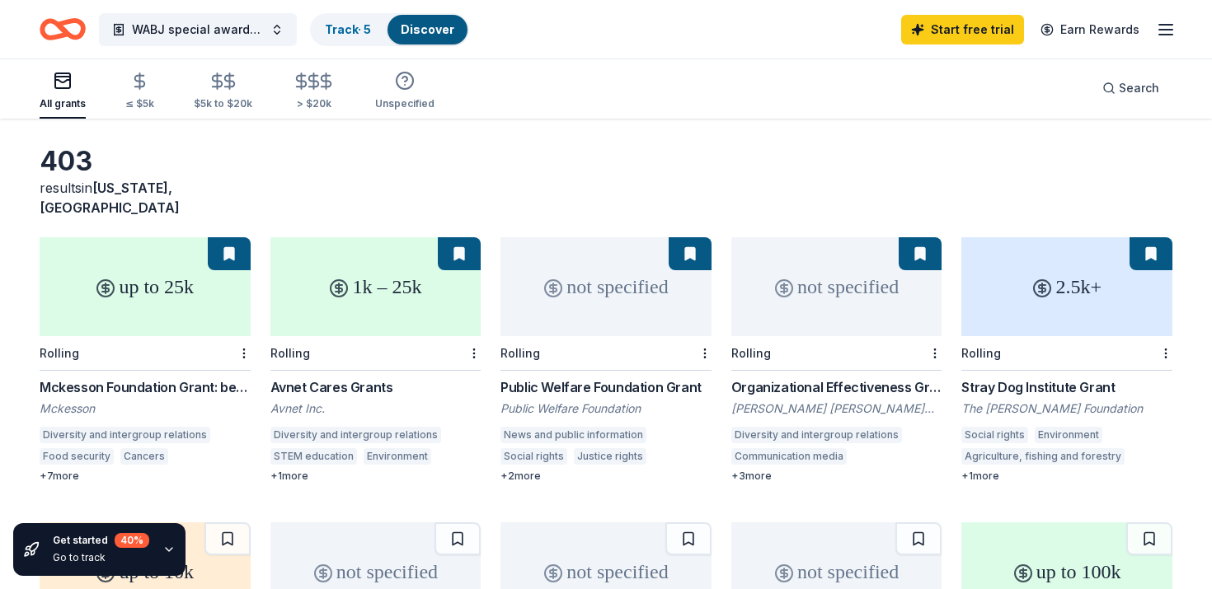
click at [161, 378] on div "Mckesson Foundation Grant: below $25,000" at bounding box center [145, 388] width 211 height 20
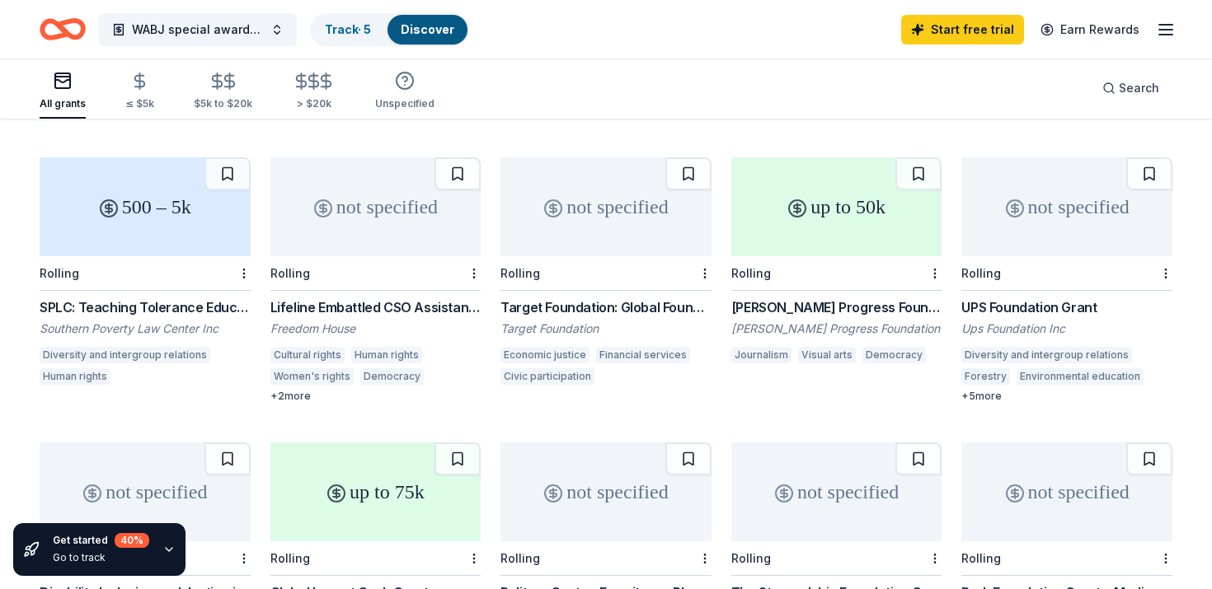
scroll to position [709, 0]
click at [1012, 297] on div "UPS Foundation Grant" at bounding box center [1066, 307] width 211 height 20
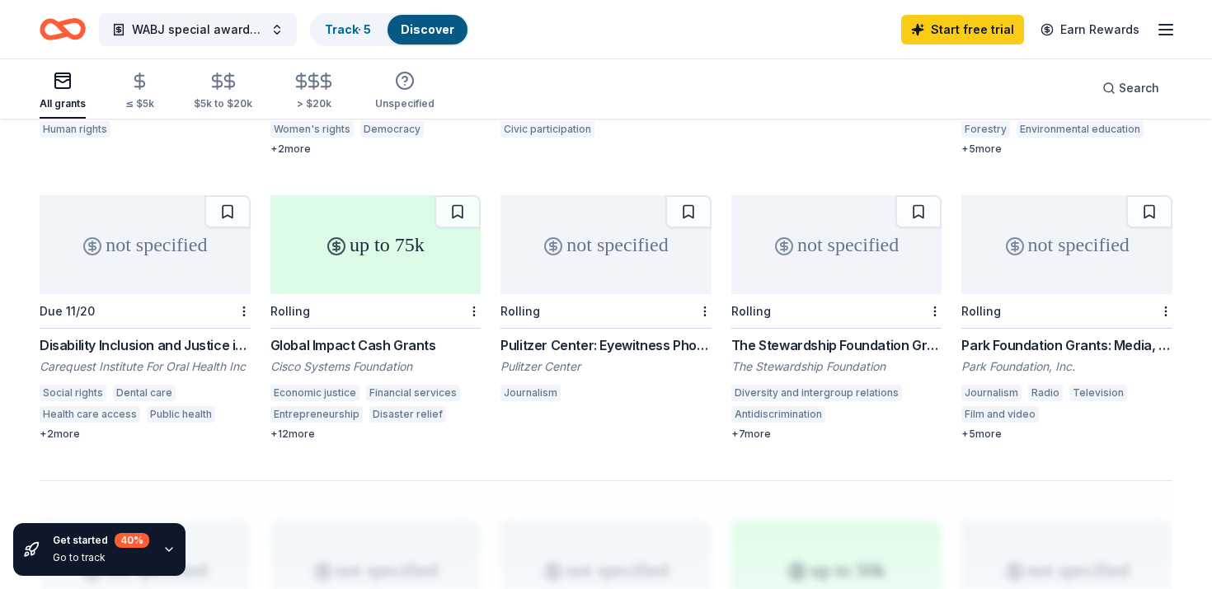
scroll to position [848, 0]
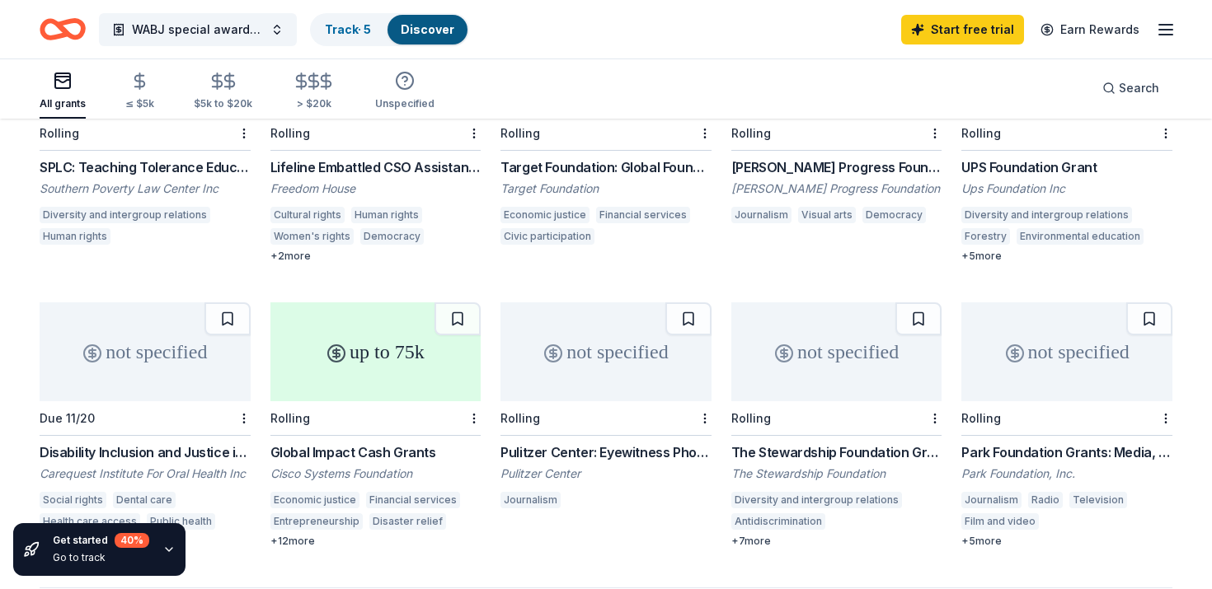
click at [1100, 443] on div "Park Foundation Grants: Media, Environment, & Animal Welfare" at bounding box center [1066, 453] width 211 height 20
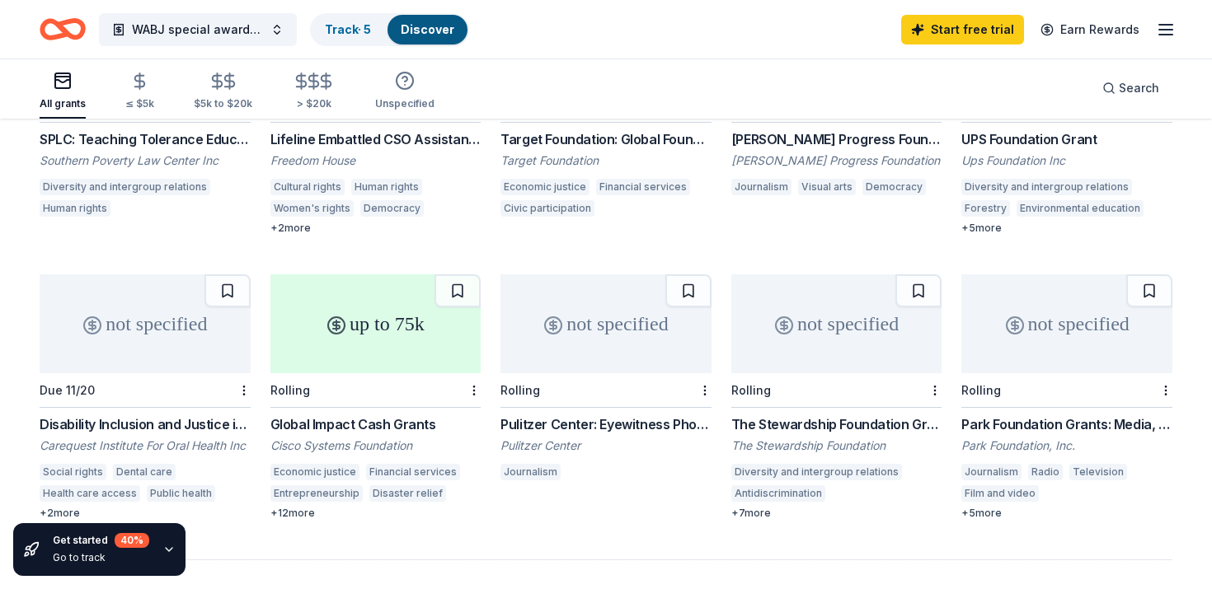
scroll to position [877, 0]
click at [342, 414] on div "Global Impact Cash Grants" at bounding box center [375, 424] width 211 height 20
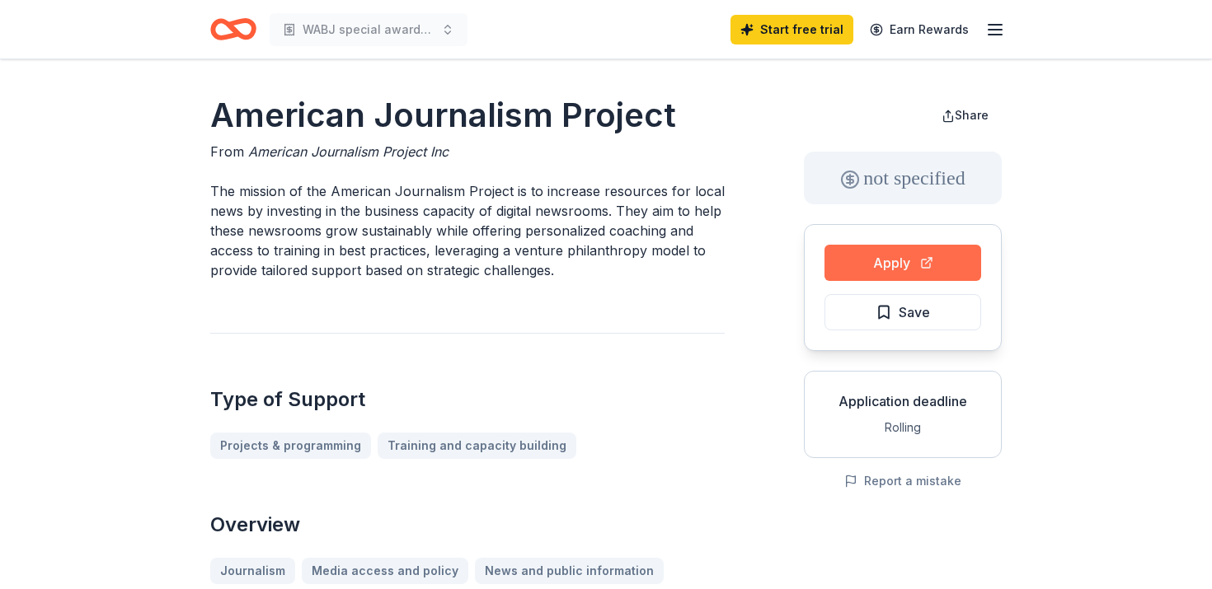
click at [862, 262] on button "Apply" at bounding box center [902, 263] width 157 height 36
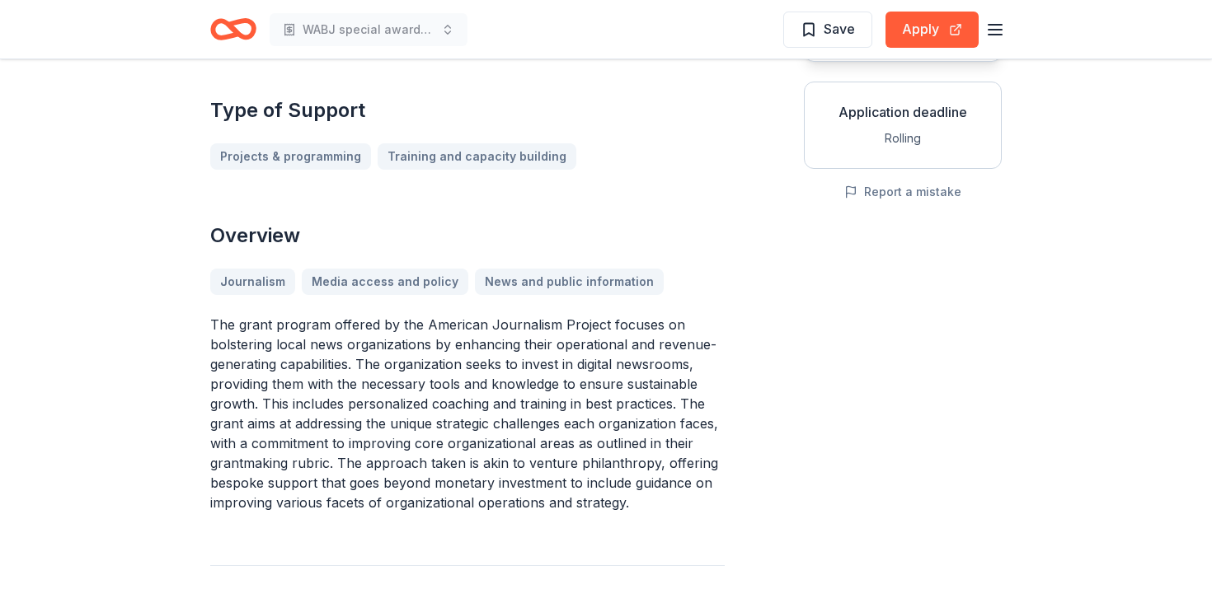
scroll to position [382, 0]
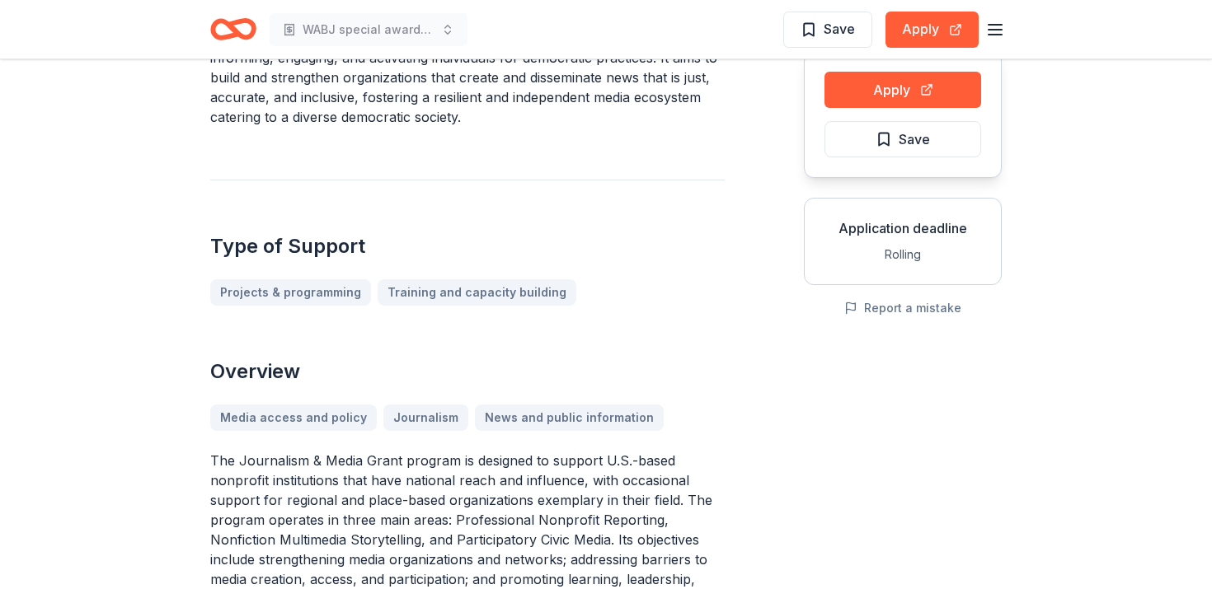
scroll to position [97, 0]
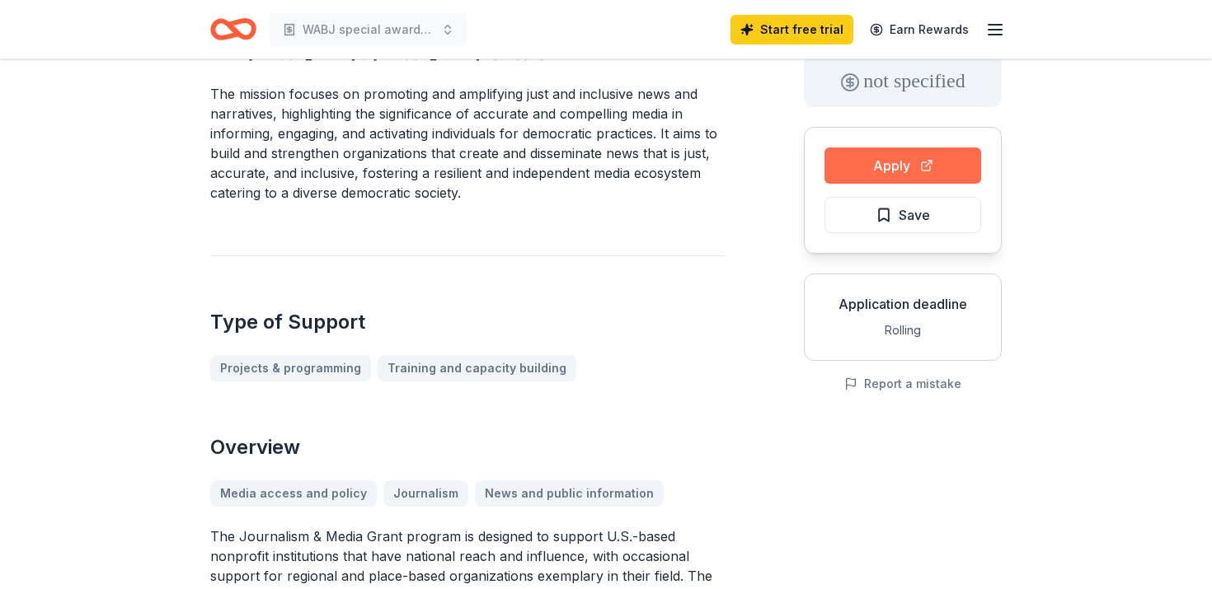
click at [862, 167] on button "Apply" at bounding box center [902, 166] width 157 height 36
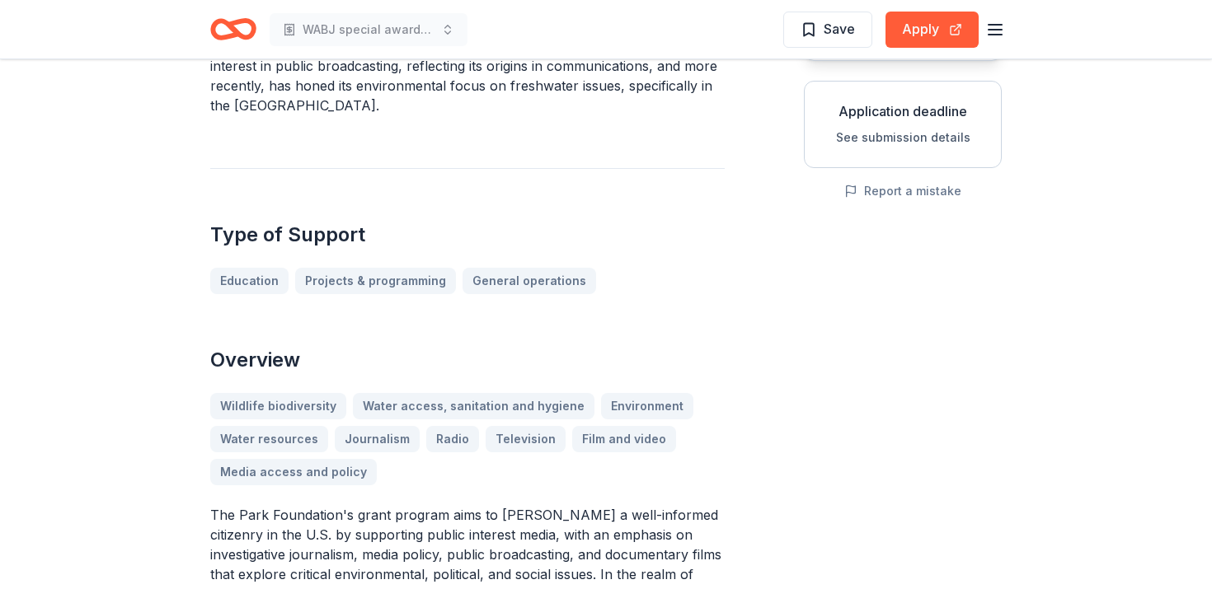
scroll to position [10, 0]
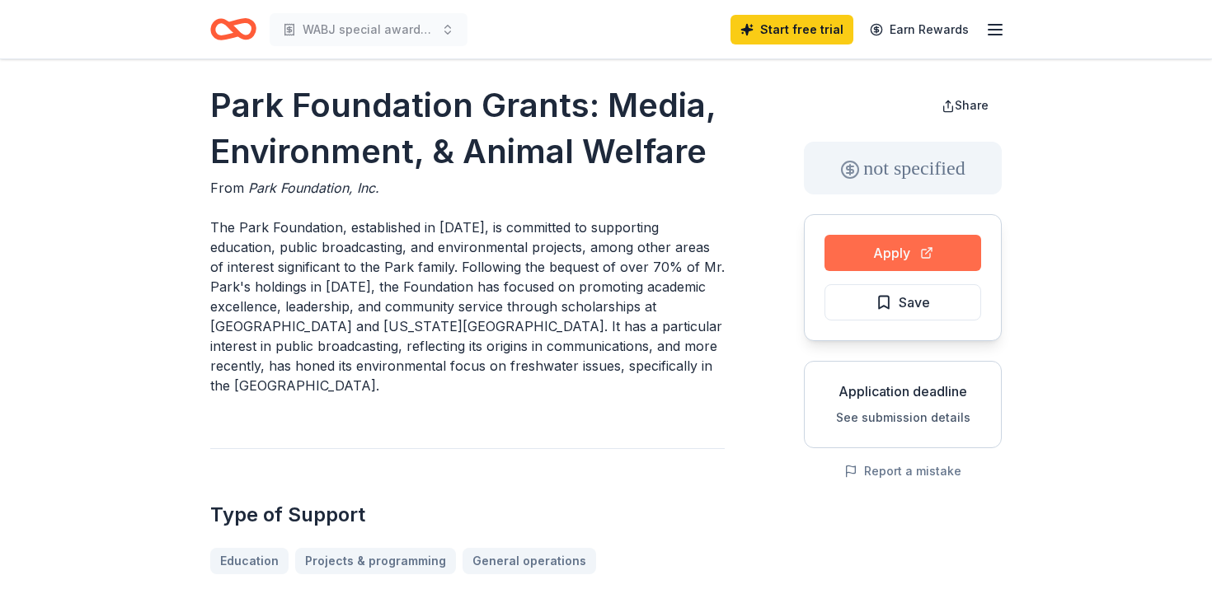
click at [891, 243] on button "Apply" at bounding box center [902, 253] width 157 height 36
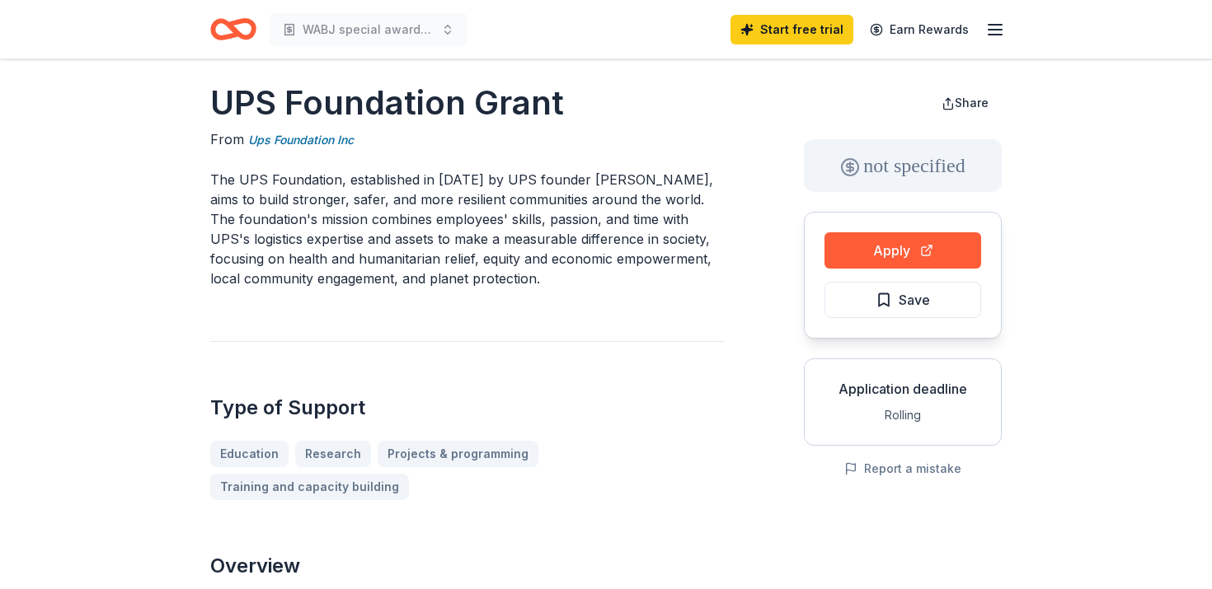
scroll to position [15, 0]
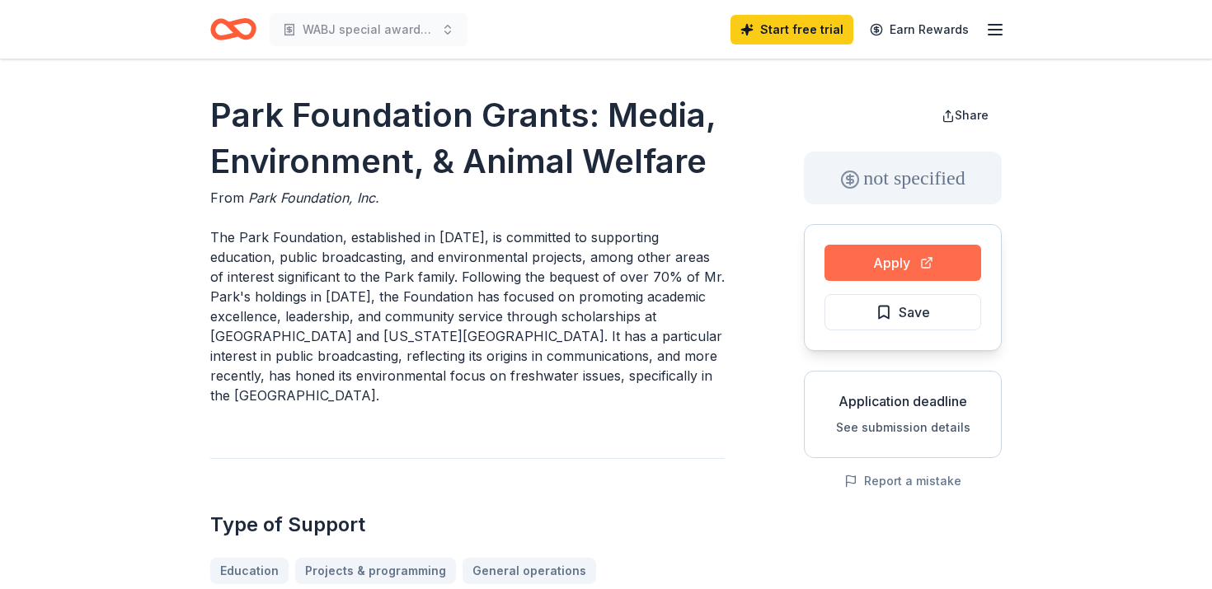
click at [897, 266] on button "Apply" at bounding box center [902, 263] width 157 height 36
